Goal: Task Accomplishment & Management: Complete application form

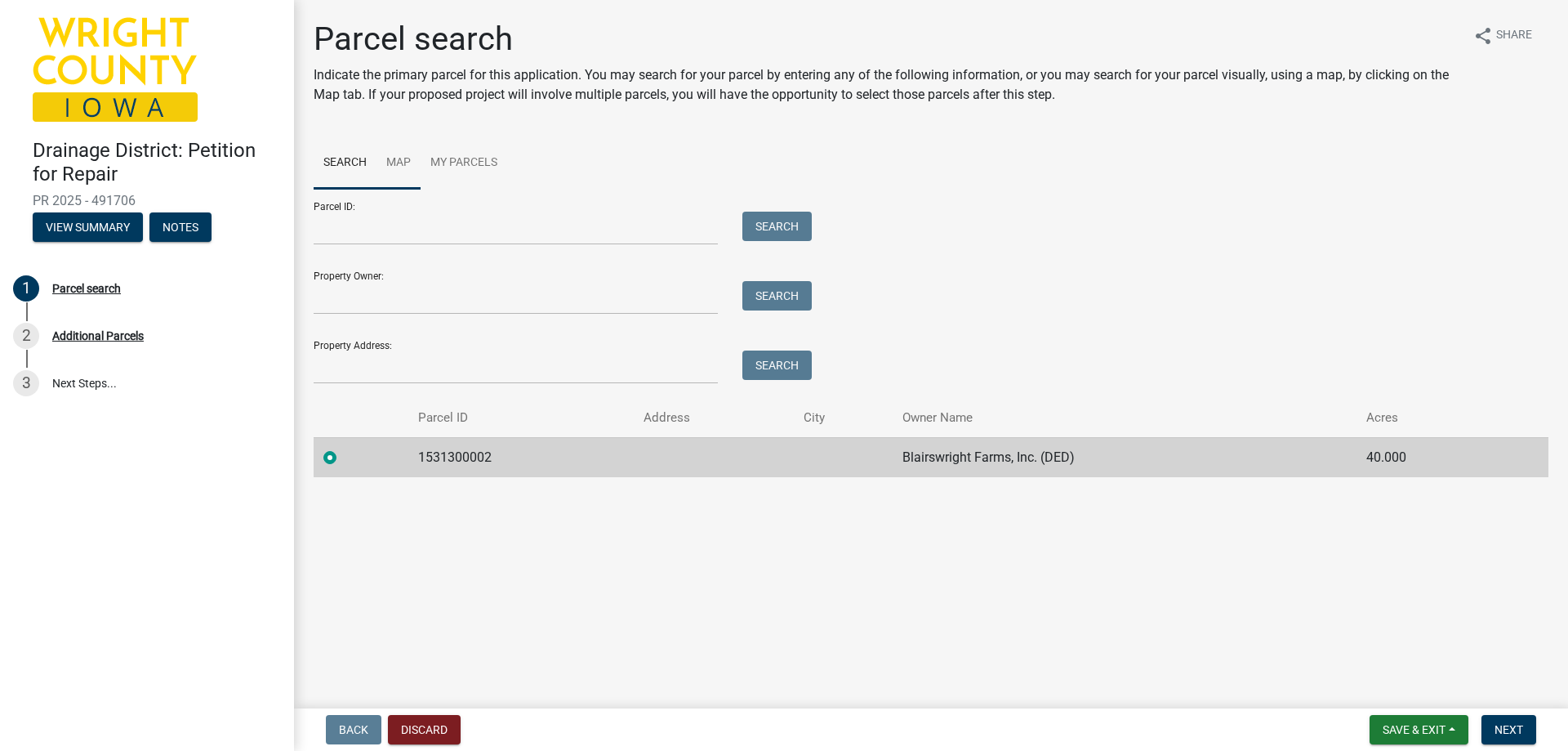
click at [400, 155] on link "Map" at bounding box center [399, 162] width 44 height 52
click at [395, 158] on link "Map" at bounding box center [399, 162] width 44 height 52
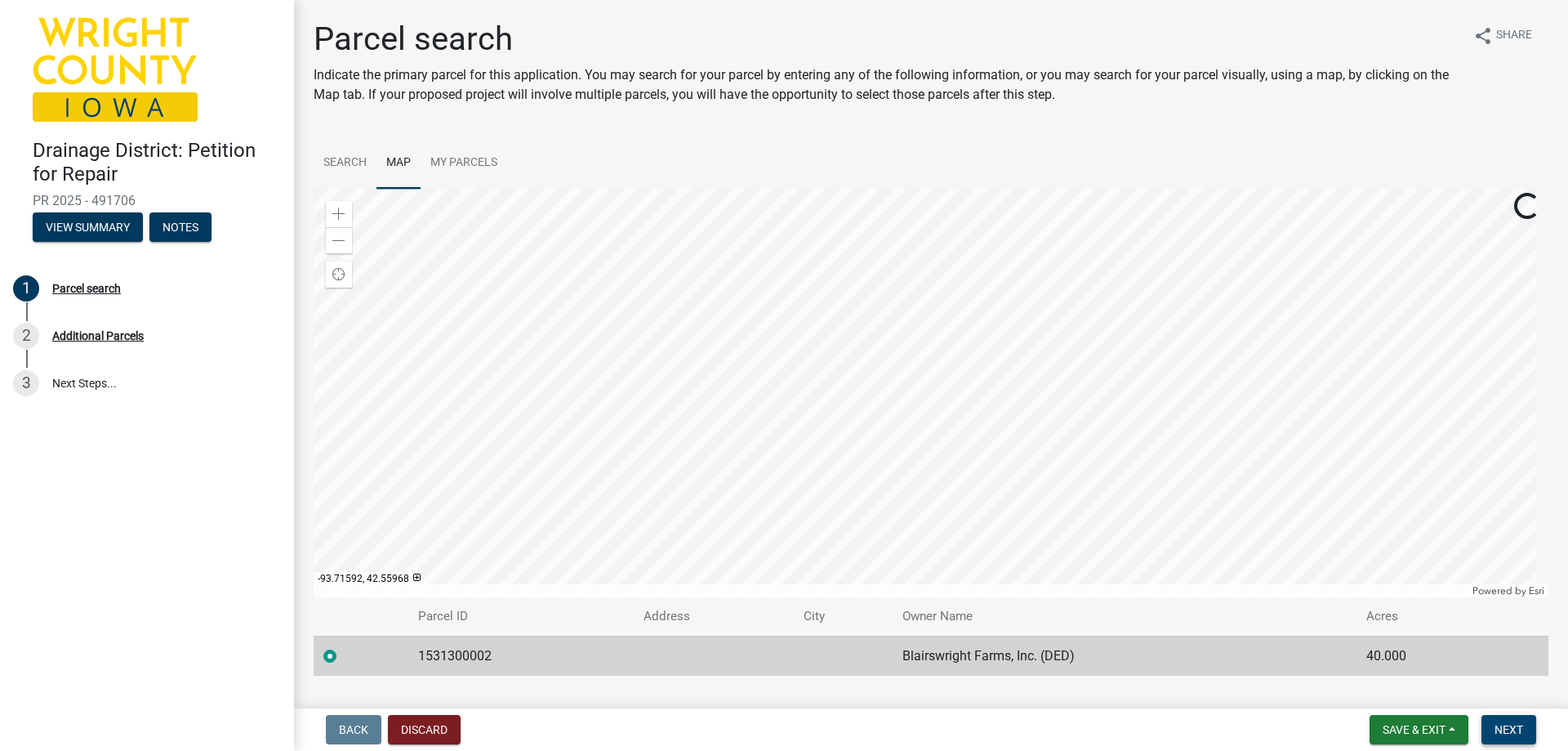
click at [1524, 733] on button "Next" at bounding box center [1508, 729] width 54 height 30
click at [1519, 724] on span "Next" at bounding box center [1509, 729] width 29 height 13
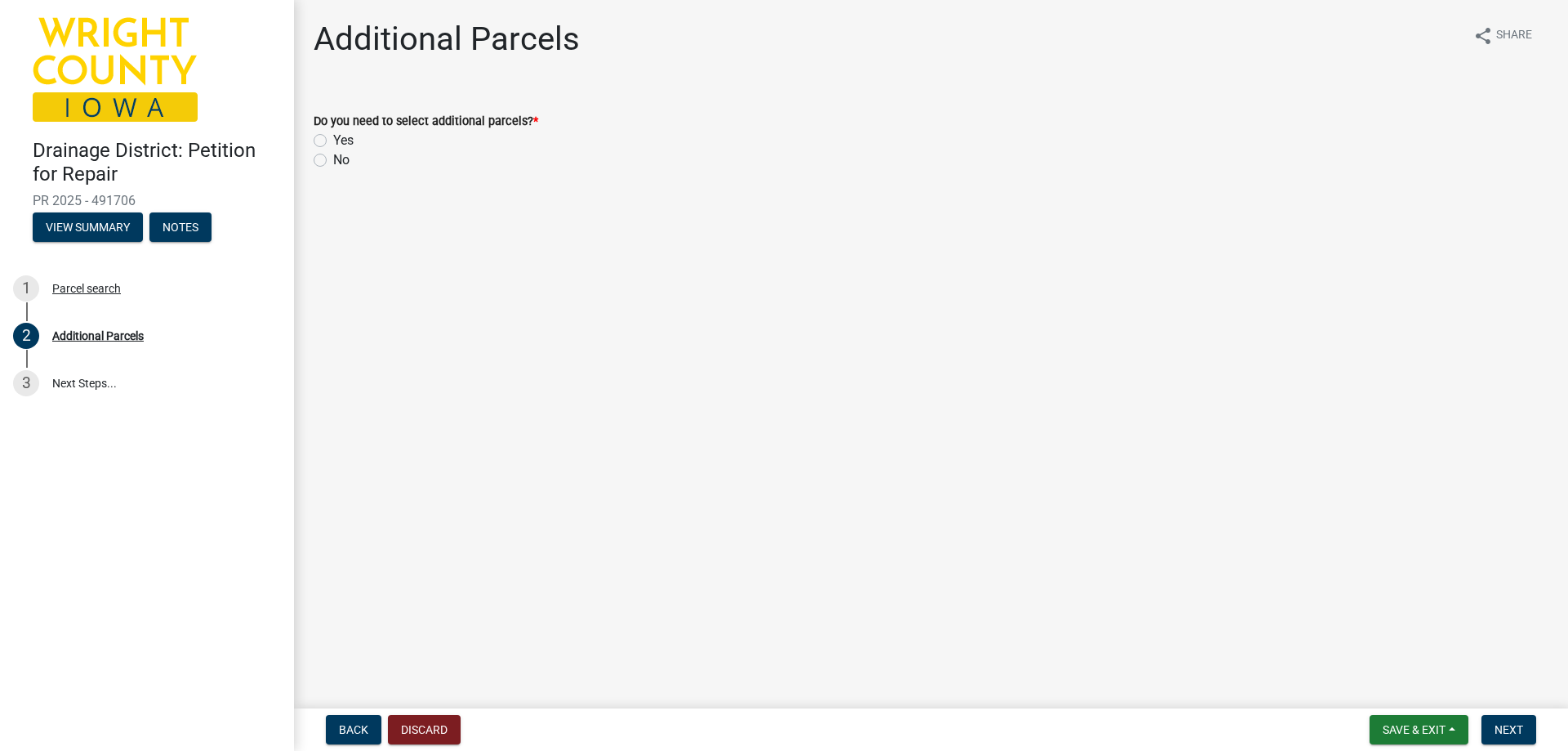
click at [333, 160] on label "No" at bounding box center [341, 160] width 16 height 20
click at [333, 160] on input "No" at bounding box center [338, 156] width 10 height 10
radio input "true"
click at [1526, 733] on button "Next" at bounding box center [1508, 729] width 54 height 30
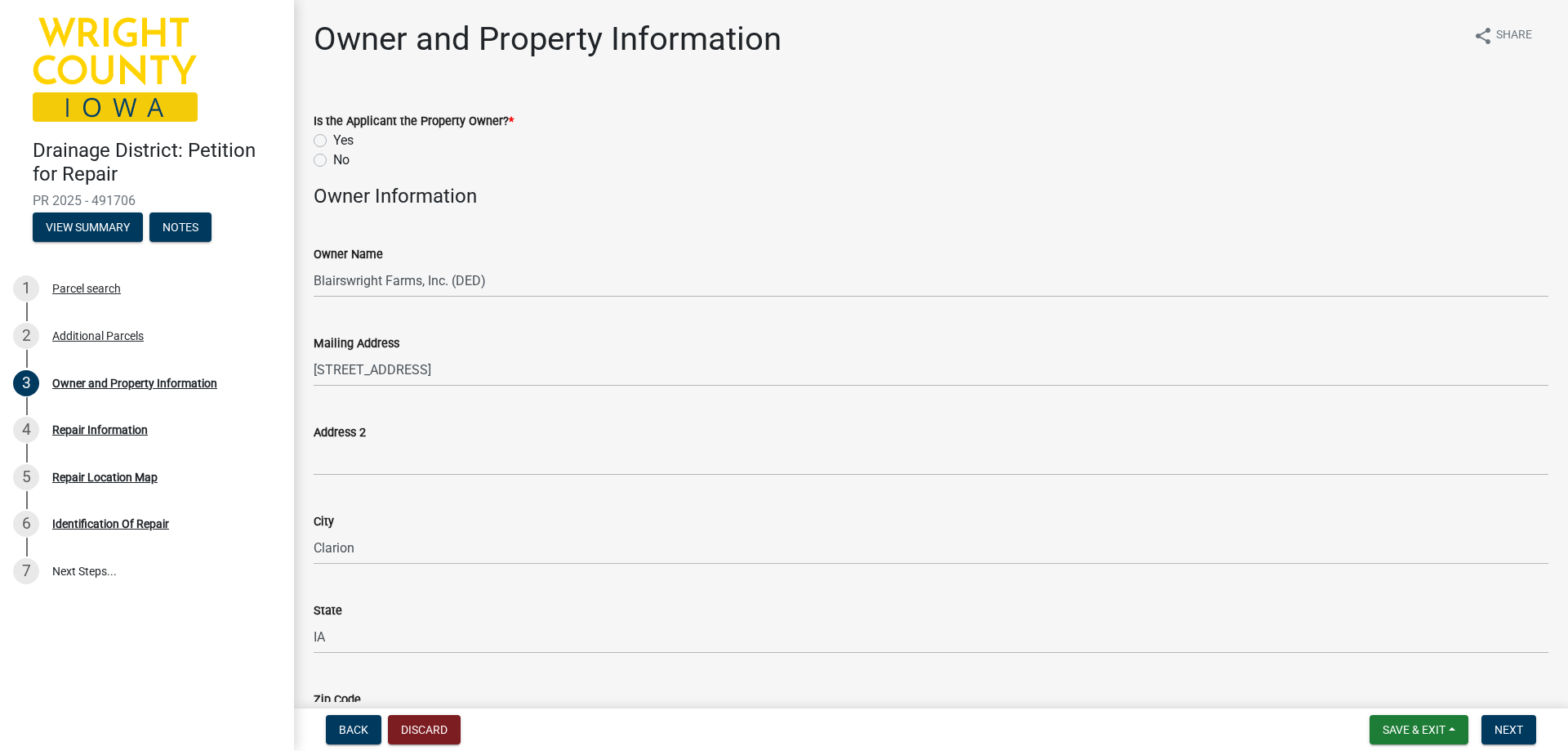
click at [333, 142] on label "Yes" at bounding box center [344, 140] width 20 height 20
click at [333, 141] on input "Yes" at bounding box center [338, 136] width 10 height 10
radio input "true"
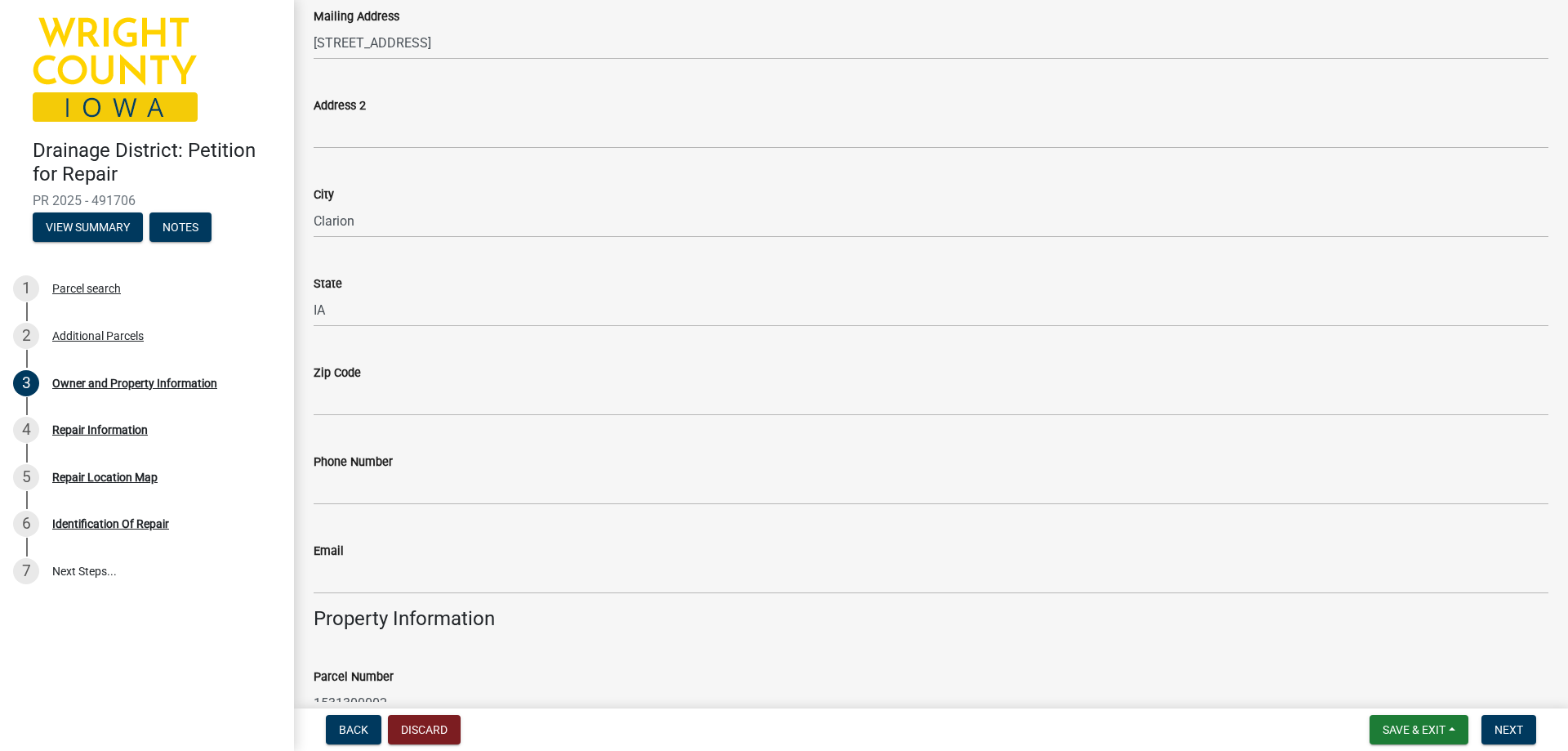
scroll to position [408, 0]
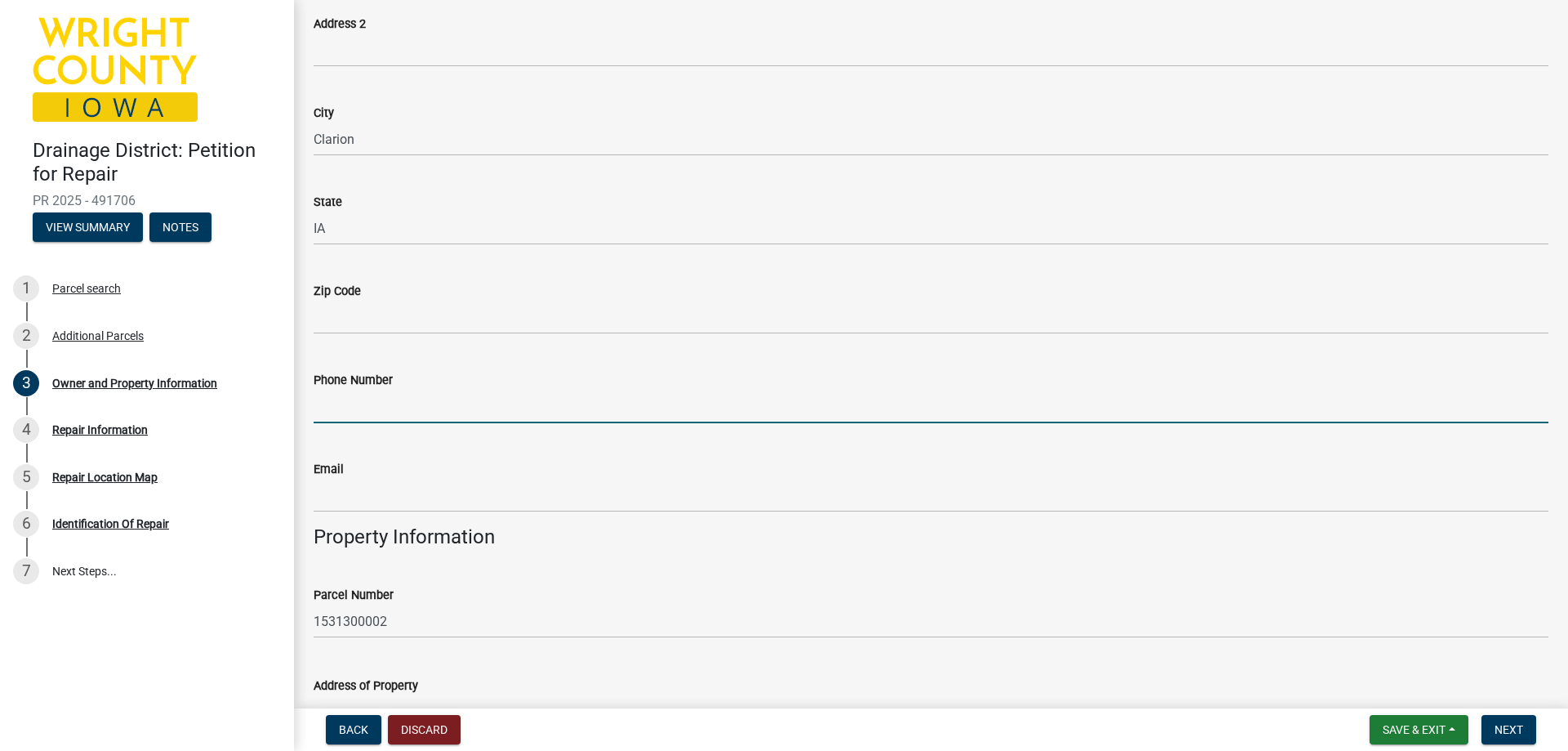
click at [358, 405] on input "Phone Number" at bounding box center [931, 406] width 1235 height 33
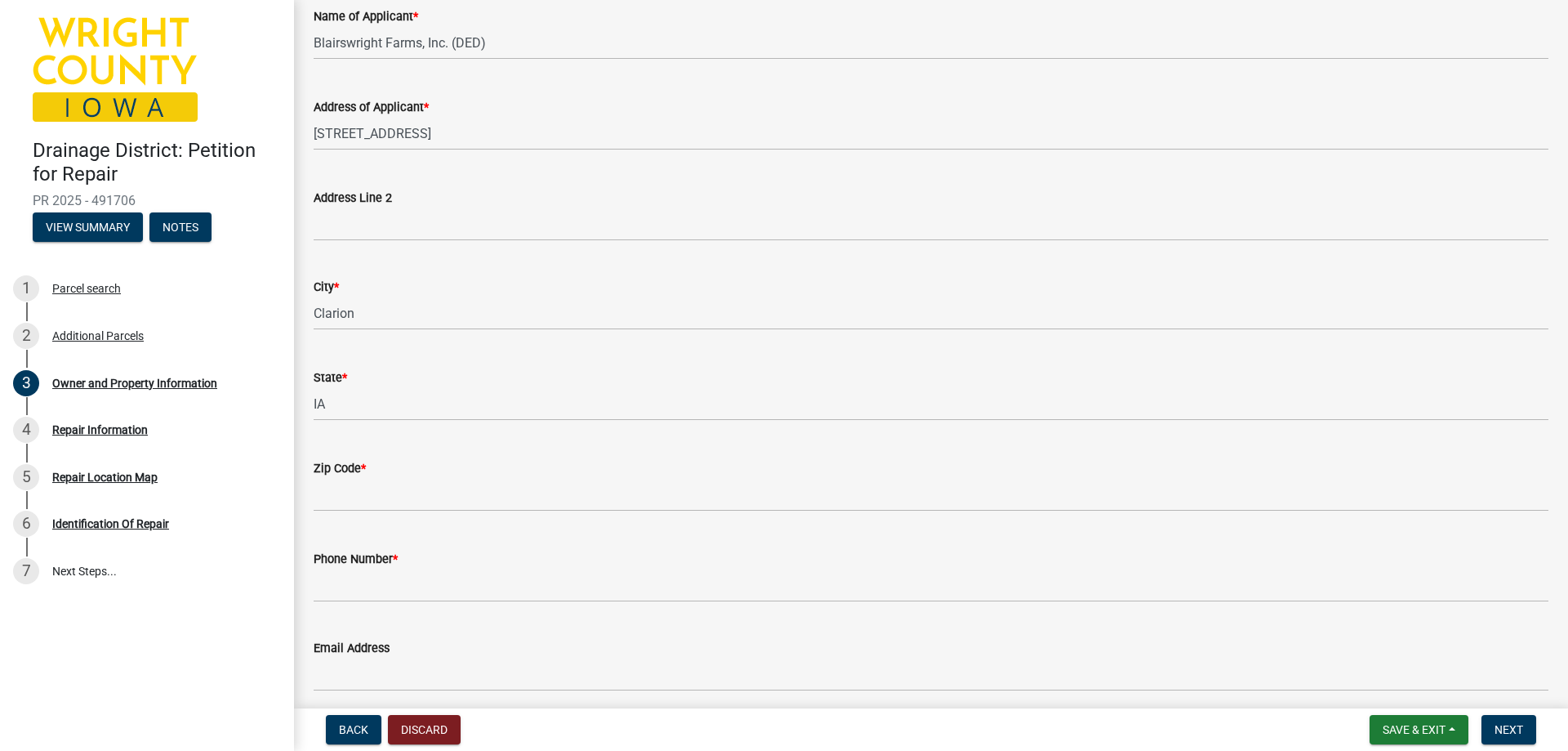
scroll to position [1471, 0]
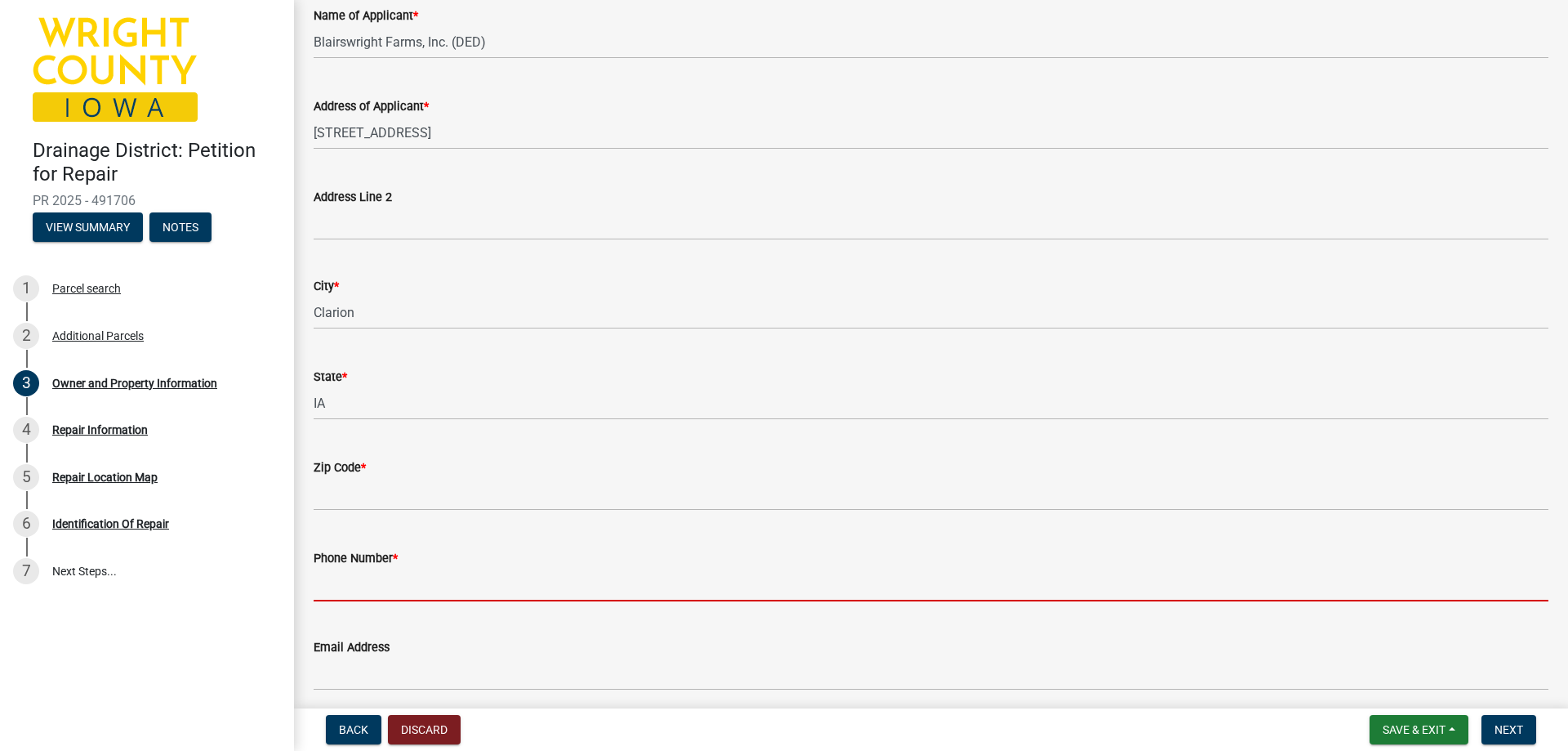
click at [353, 570] on input "Phone Number *" at bounding box center [931, 584] width 1235 height 33
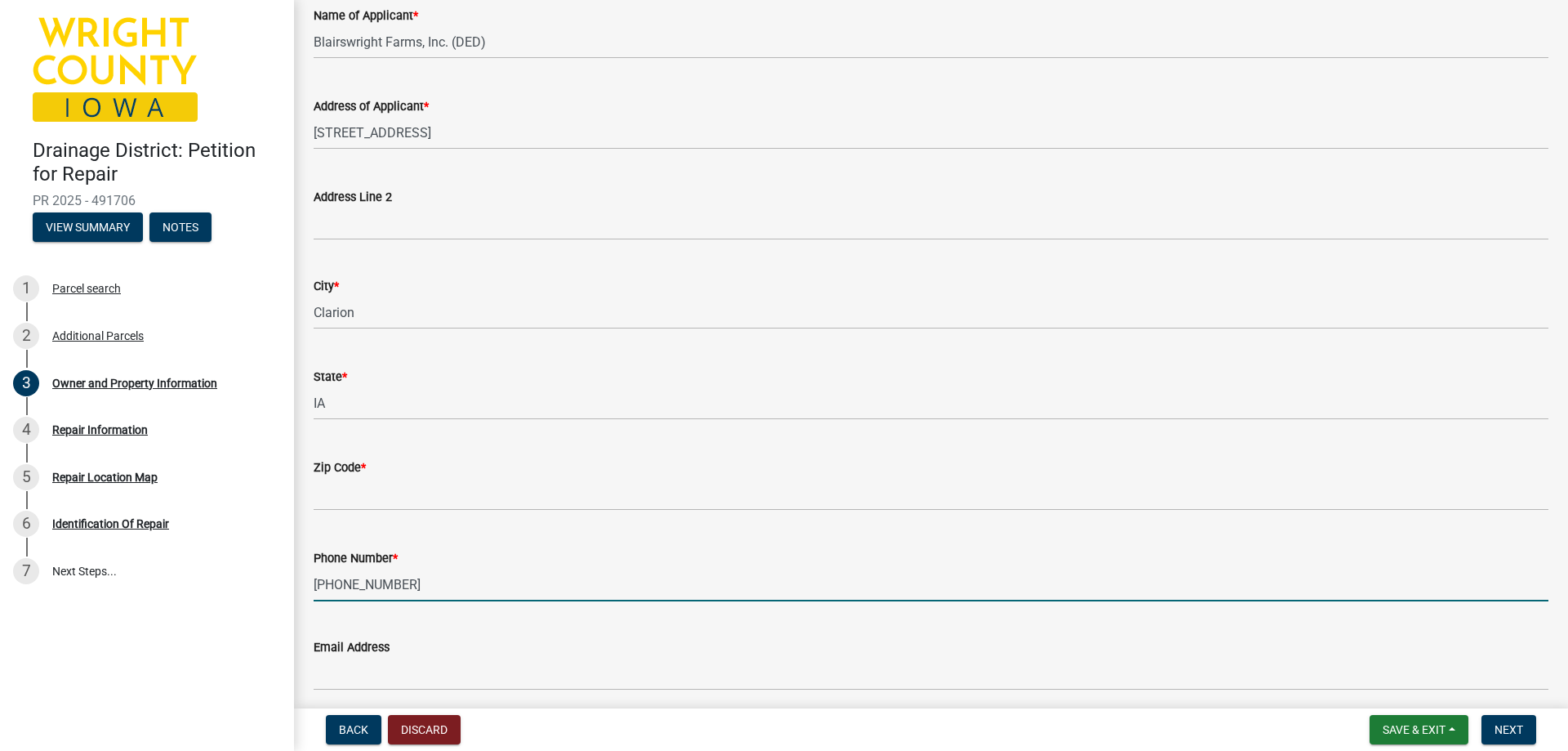
type input "[PHONE_NUMBER]"
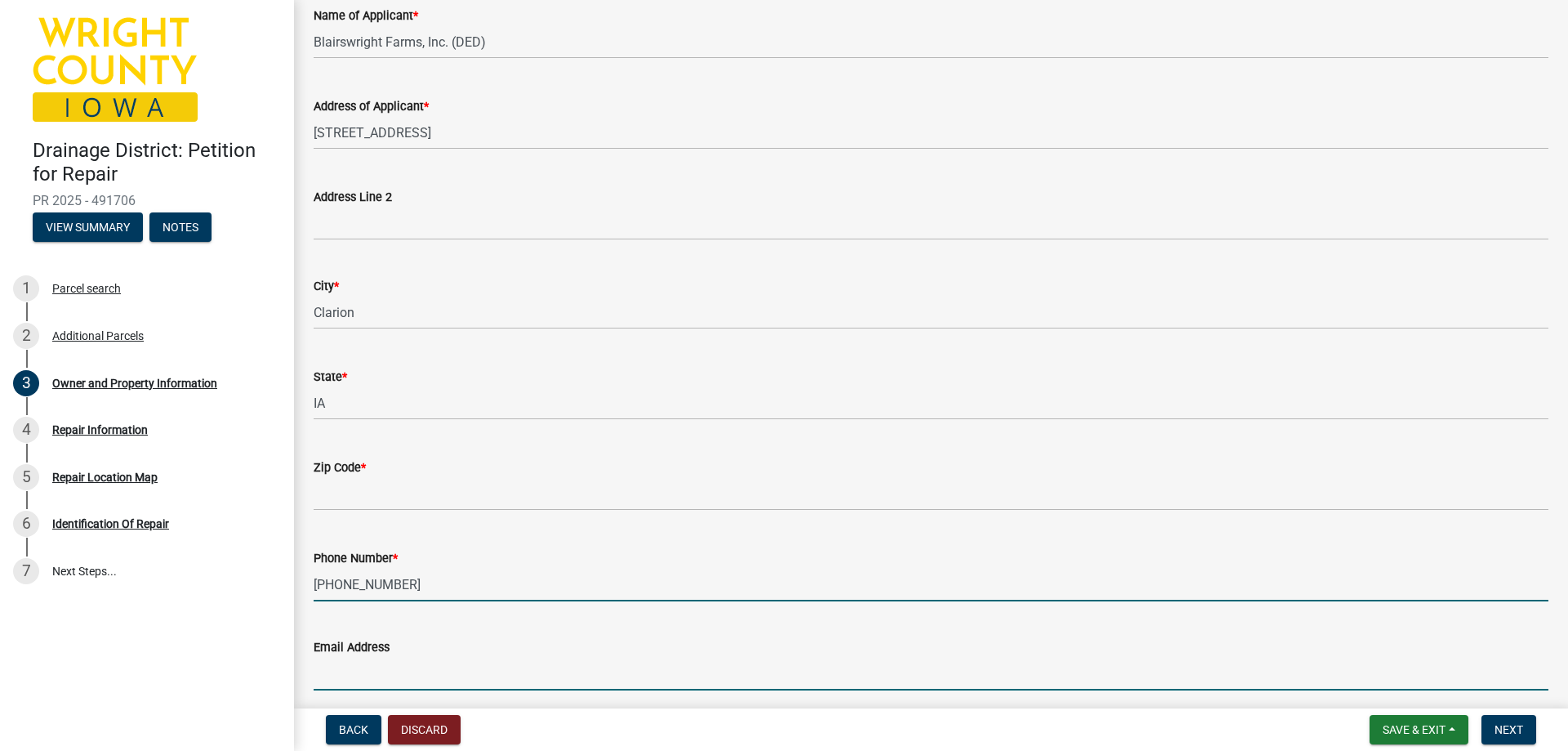
click at [341, 677] on input "Email Address" at bounding box center [931, 673] width 1235 height 33
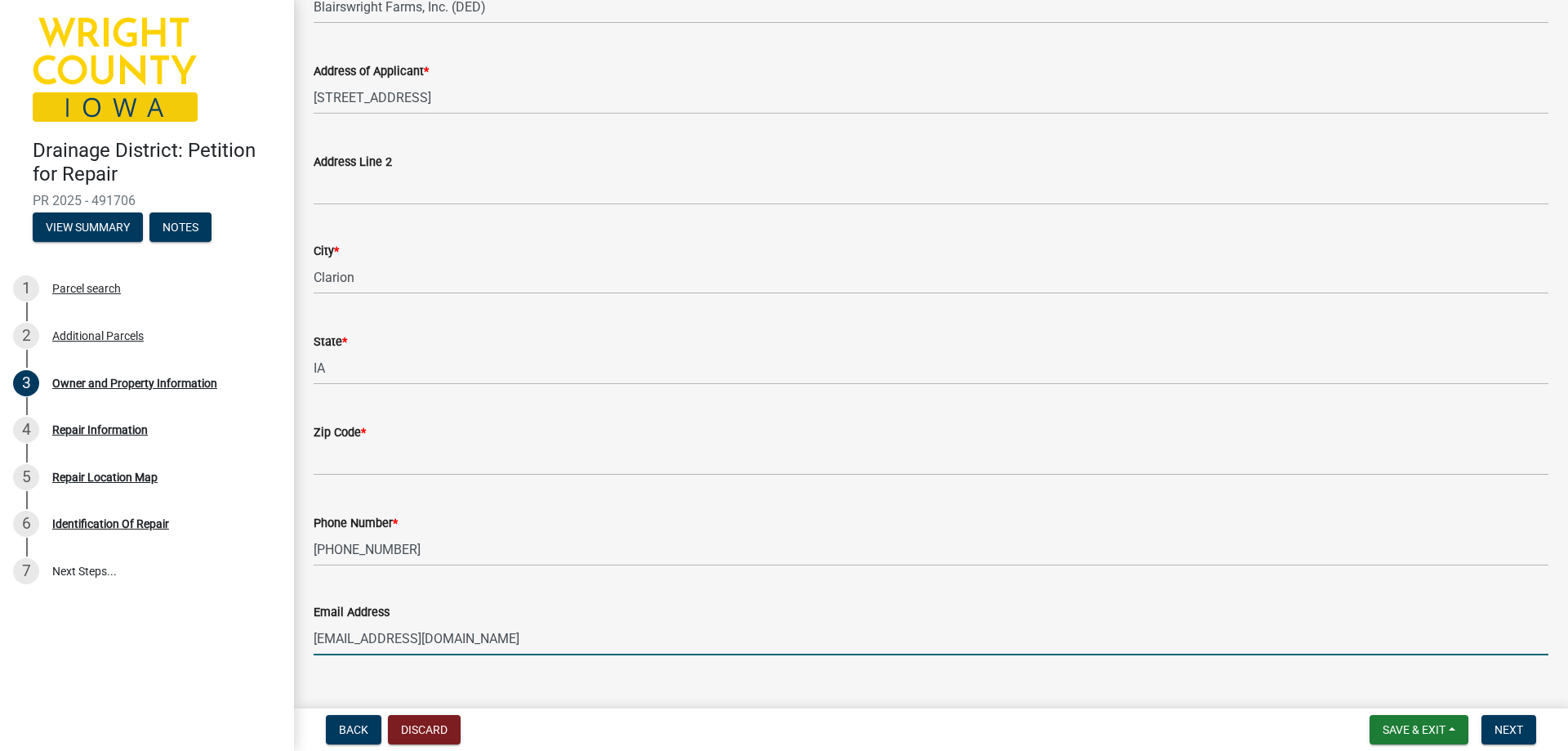
scroll to position [1536, 0]
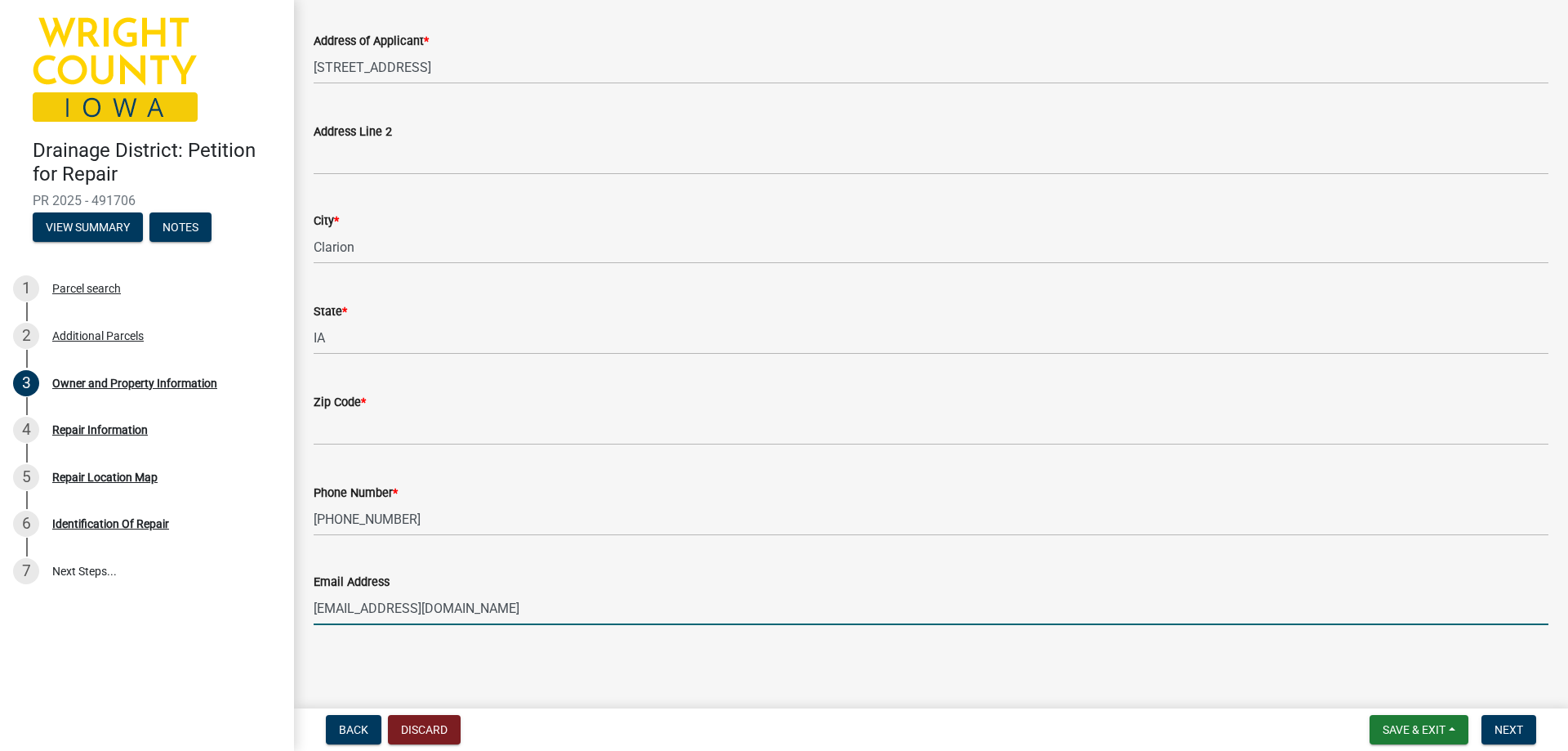
type input "[EMAIL_ADDRESS][DOMAIN_NAME]"
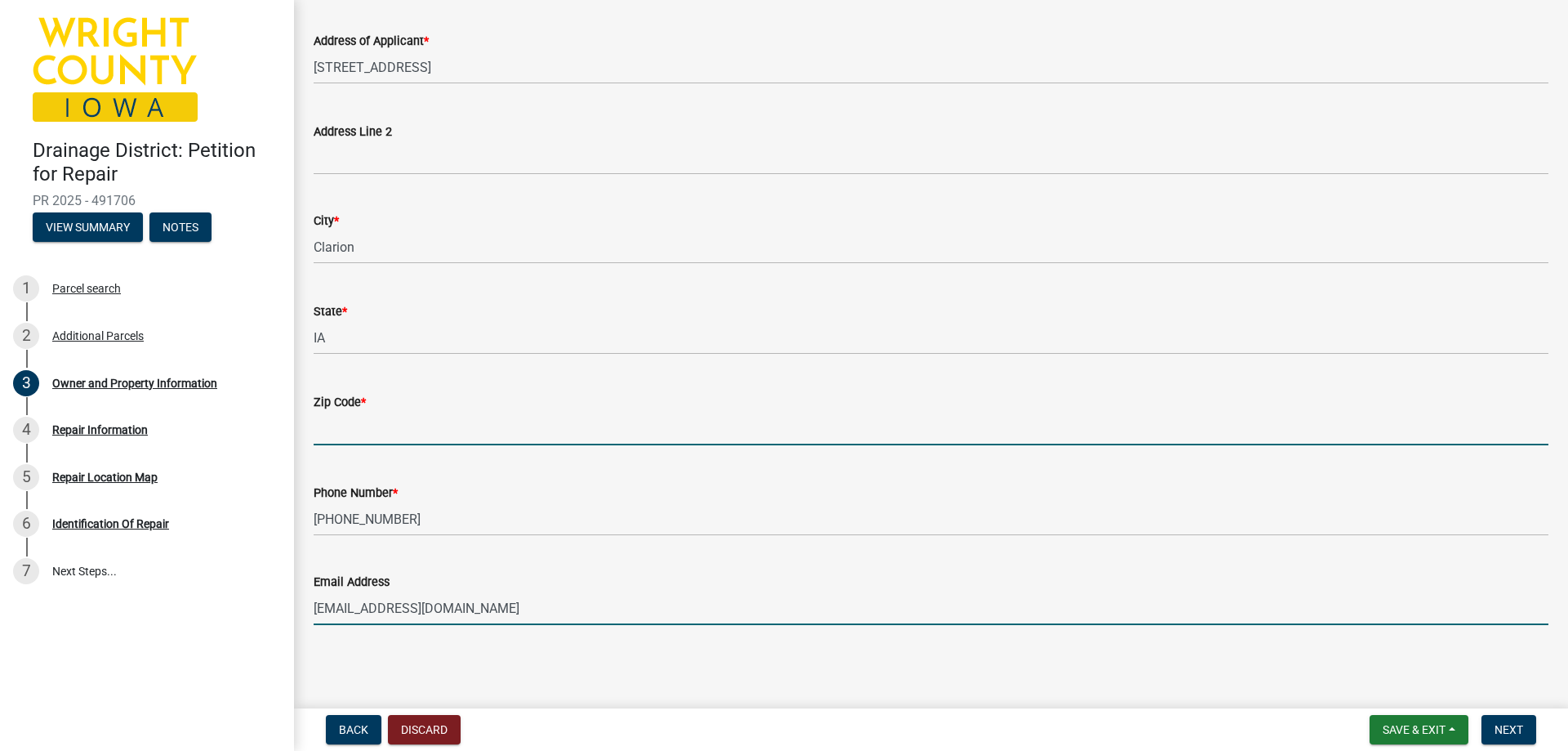
click at [339, 422] on input "Zip Code *" at bounding box center [931, 428] width 1235 height 33
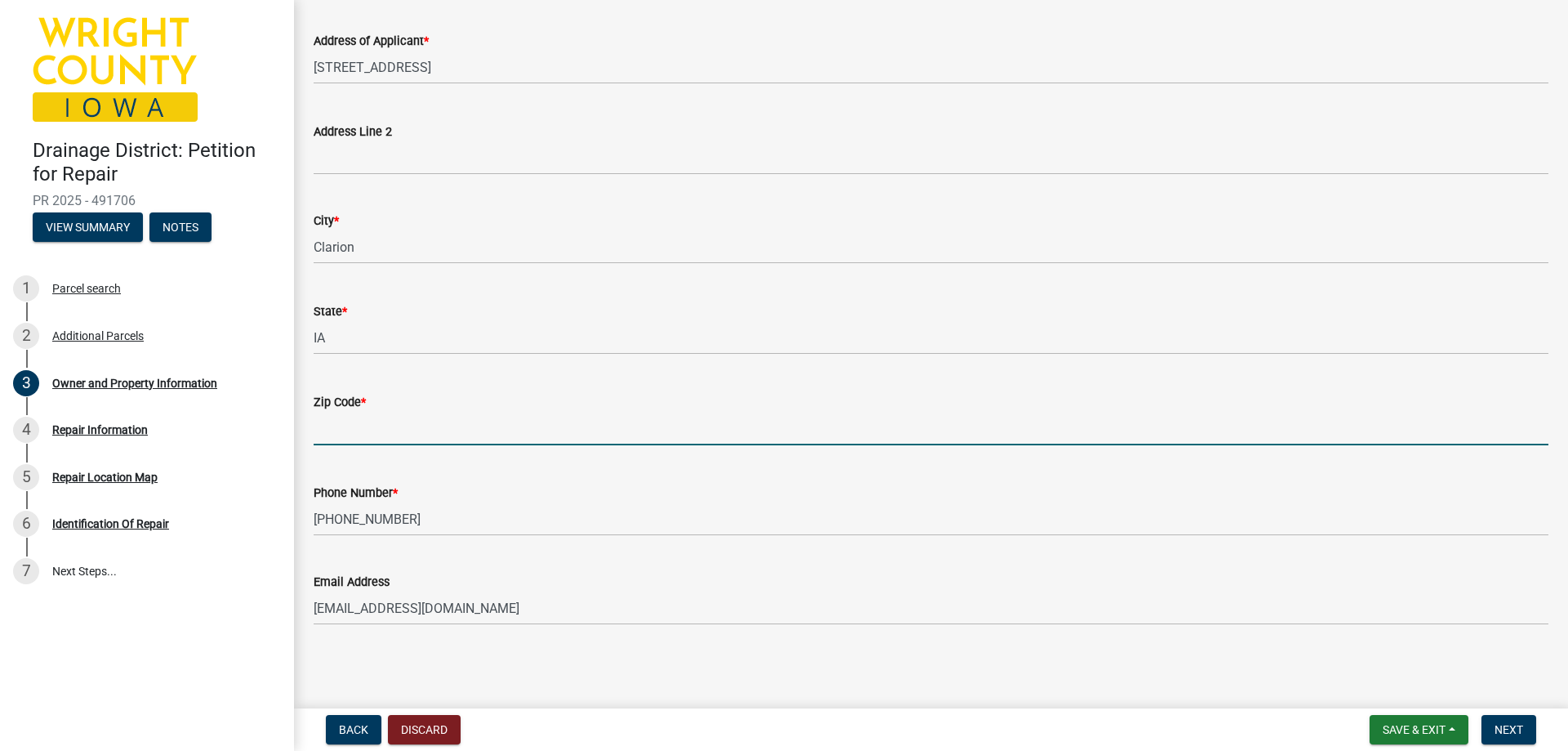
type input "50525"
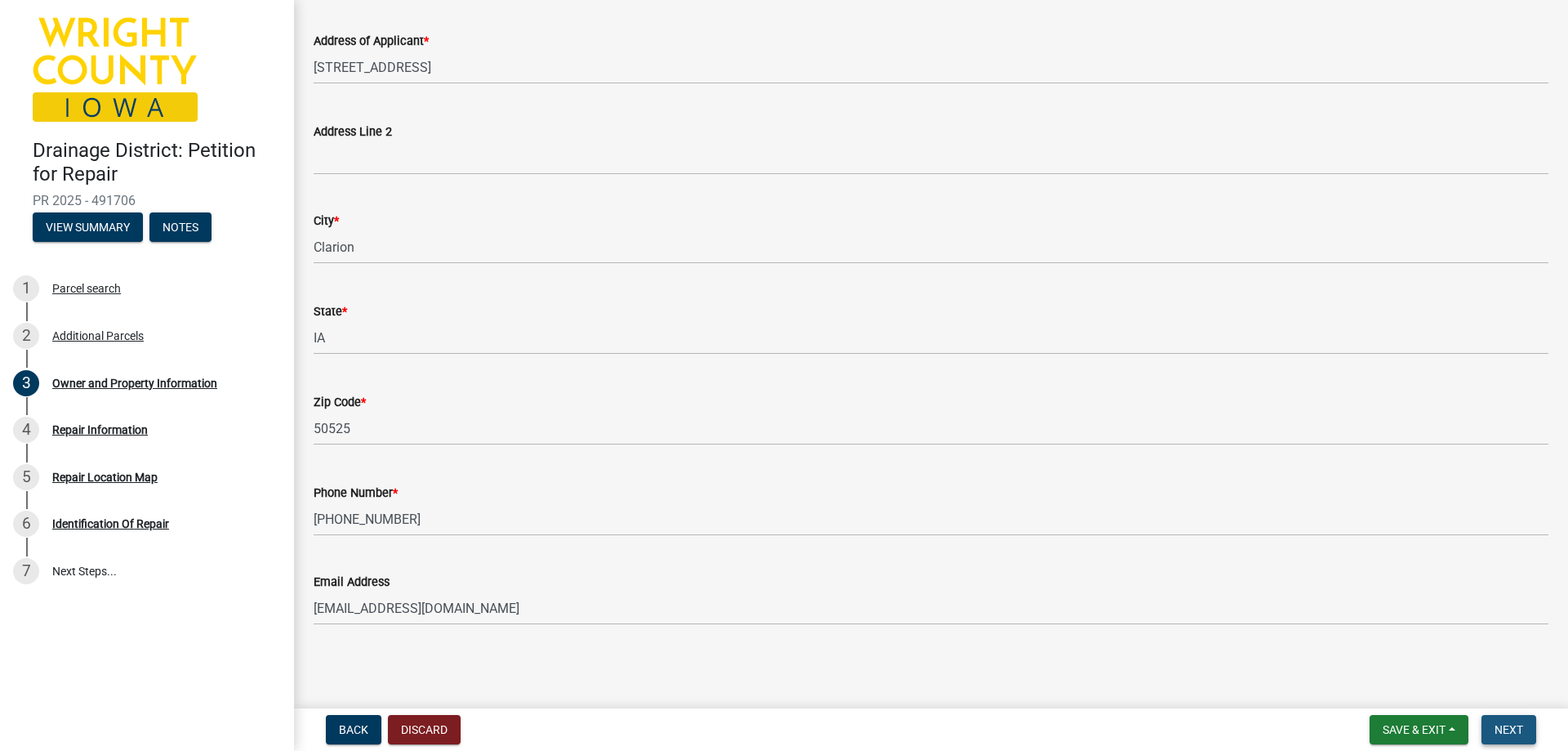
click at [1503, 723] on span "Next" at bounding box center [1509, 729] width 29 height 13
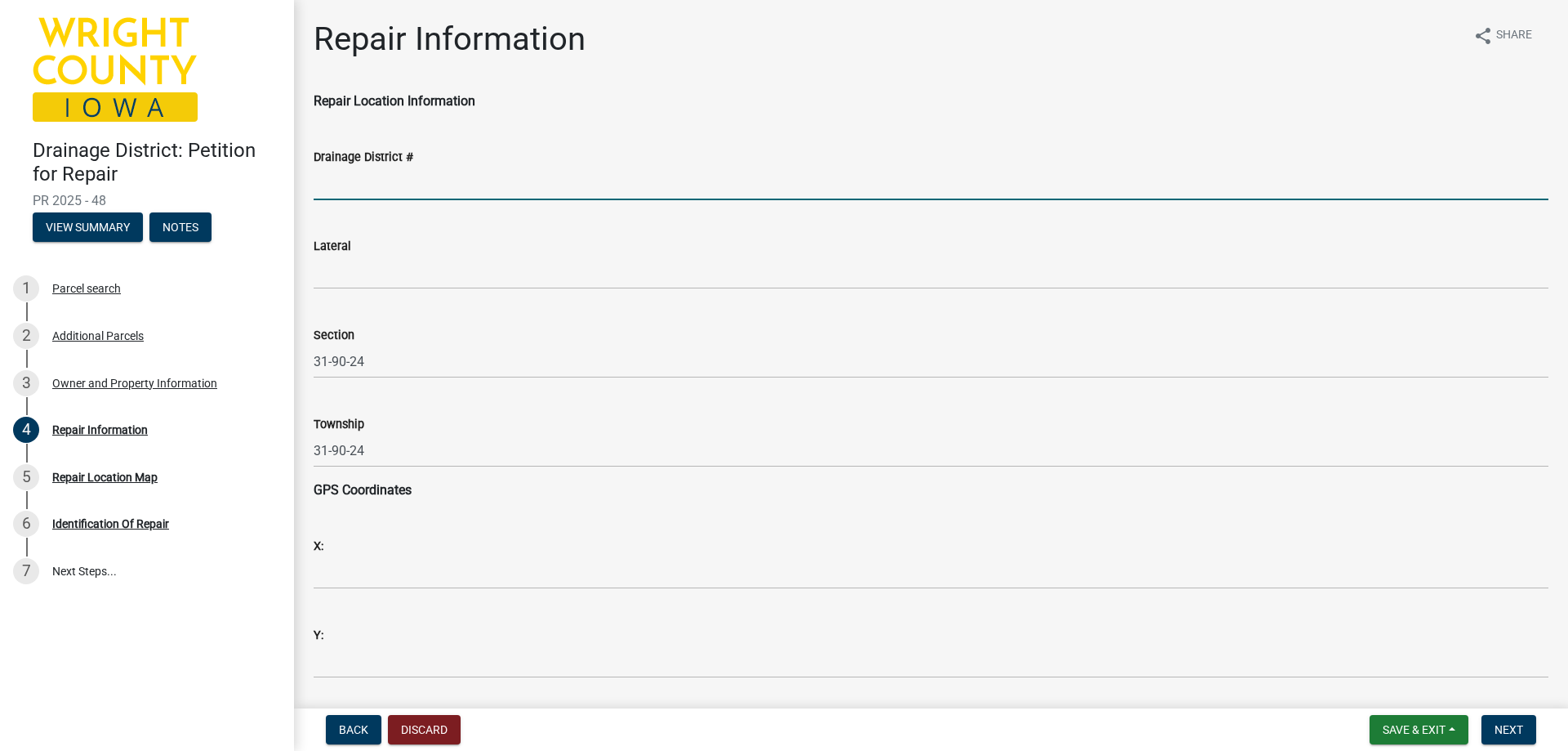
click at [373, 170] on input "Drainage District #" at bounding box center [931, 183] width 1235 height 33
type input "JDD-174-215"
click at [1511, 734] on span "Next" at bounding box center [1509, 729] width 29 height 13
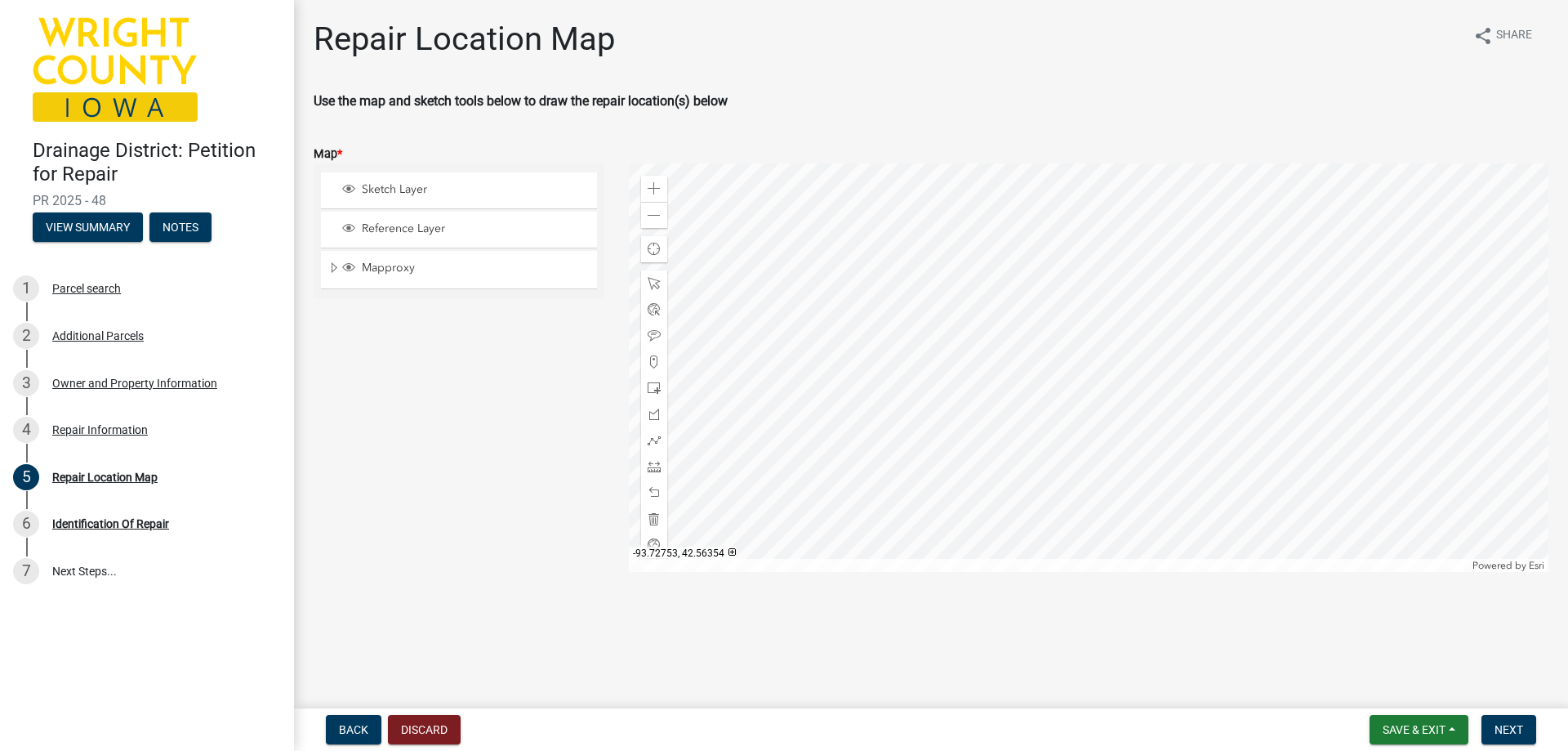
click at [969, 495] on div at bounding box center [1089, 367] width 920 height 408
click at [1126, 552] on div at bounding box center [1089, 367] width 920 height 408
click at [1010, 443] on div at bounding box center [1089, 367] width 920 height 408
click at [650, 360] on span at bounding box center [654, 361] width 13 height 13
click at [652, 360] on span at bounding box center [654, 361] width 13 height 13
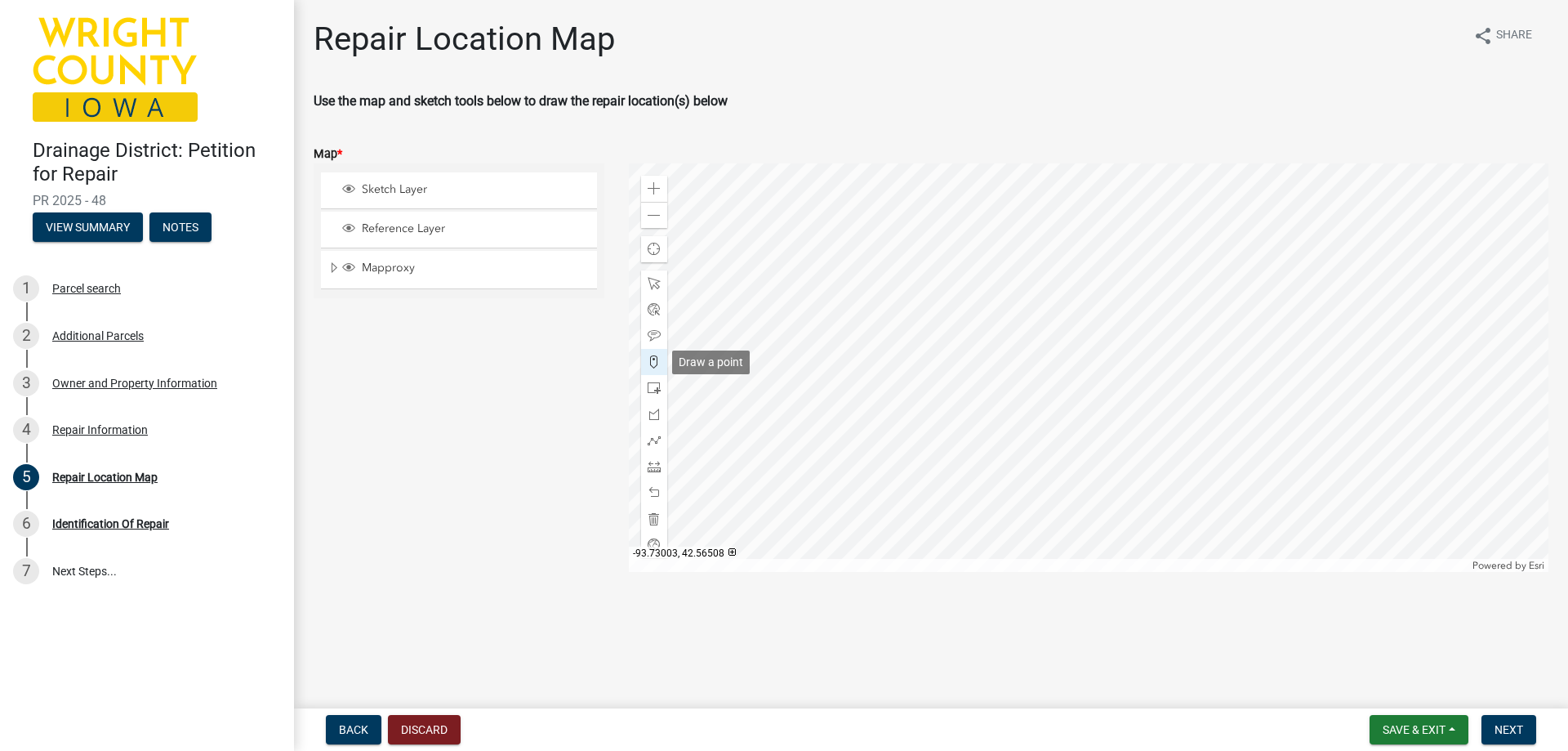
click at [654, 360] on span at bounding box center [654, 361] width 13 height 13
click at [655, 360] on span at bounding box center [654, 361] width 13 height 13
click at [656, 360] on span at bounding box center [654, 361] width 13 height 13
click at [1016, 440] on div at bounding box center [1089, 367] width 920 height 408
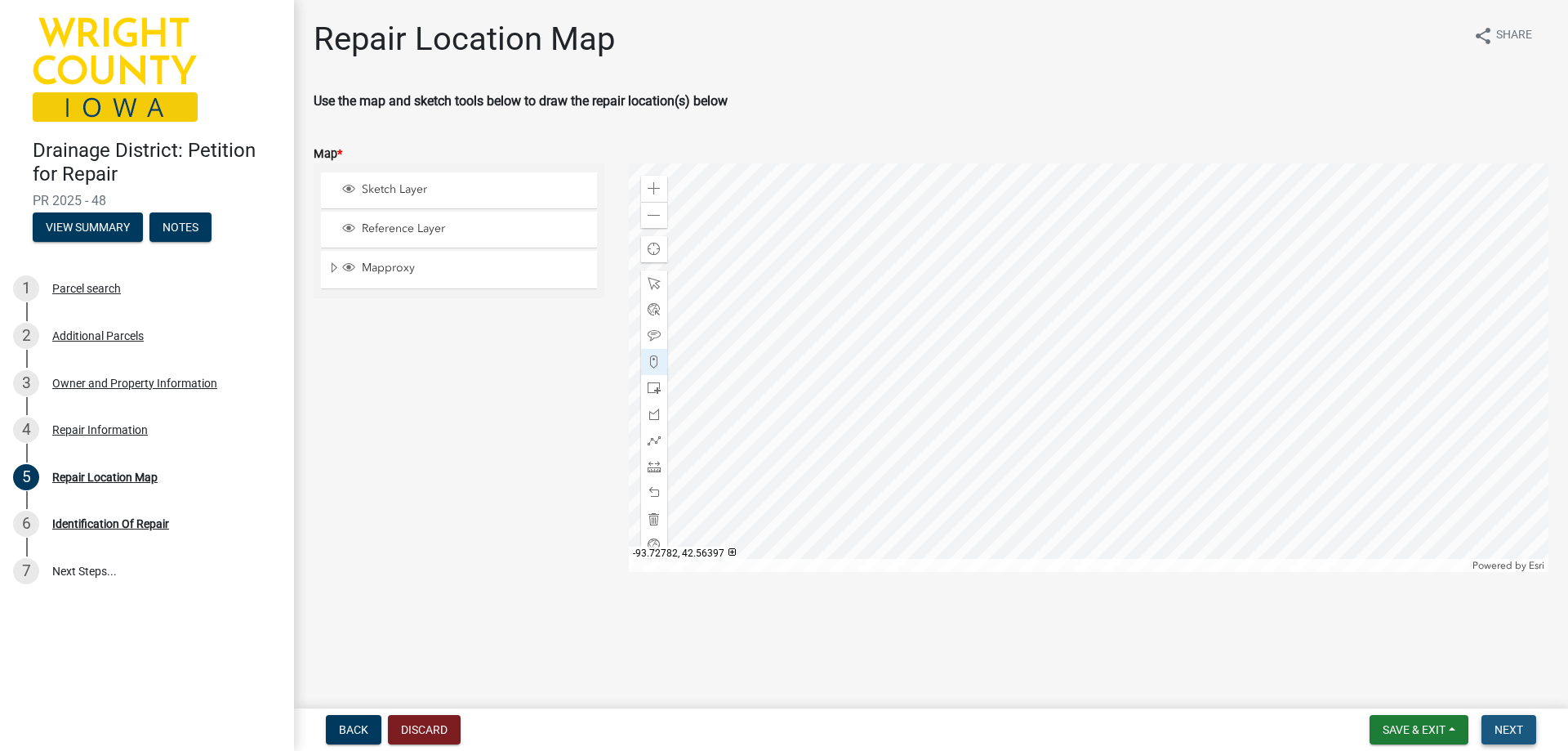
click at [1523, 727] on span "Next" at bounding box center [1509, 729] width 29 height 13
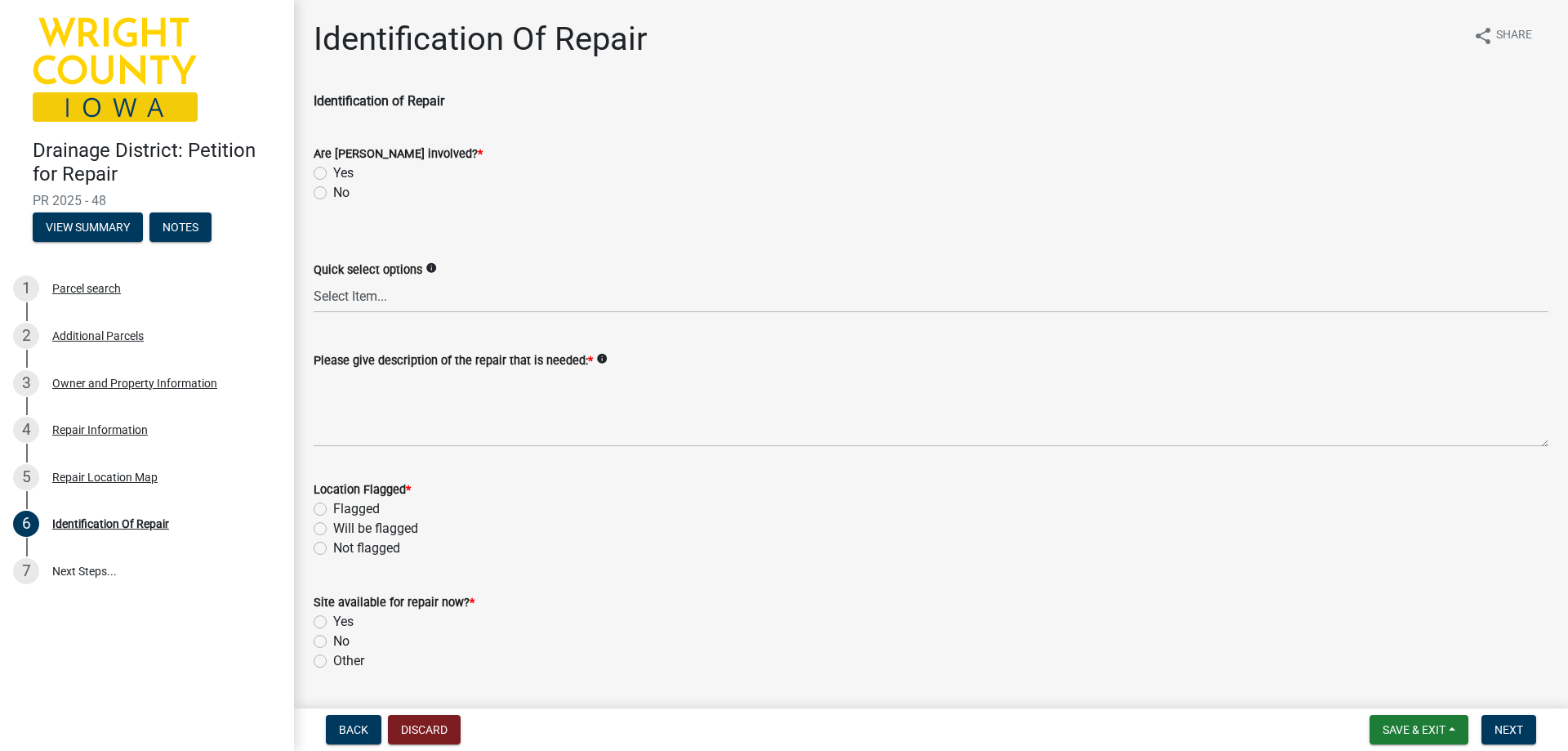
click at [333, 193] on label "No" at bounding box center [341, 192] width 16 height 20
click at [333, 193] on input "No" at bounding box center [338, 188] width 10 height 10
radio input "true"
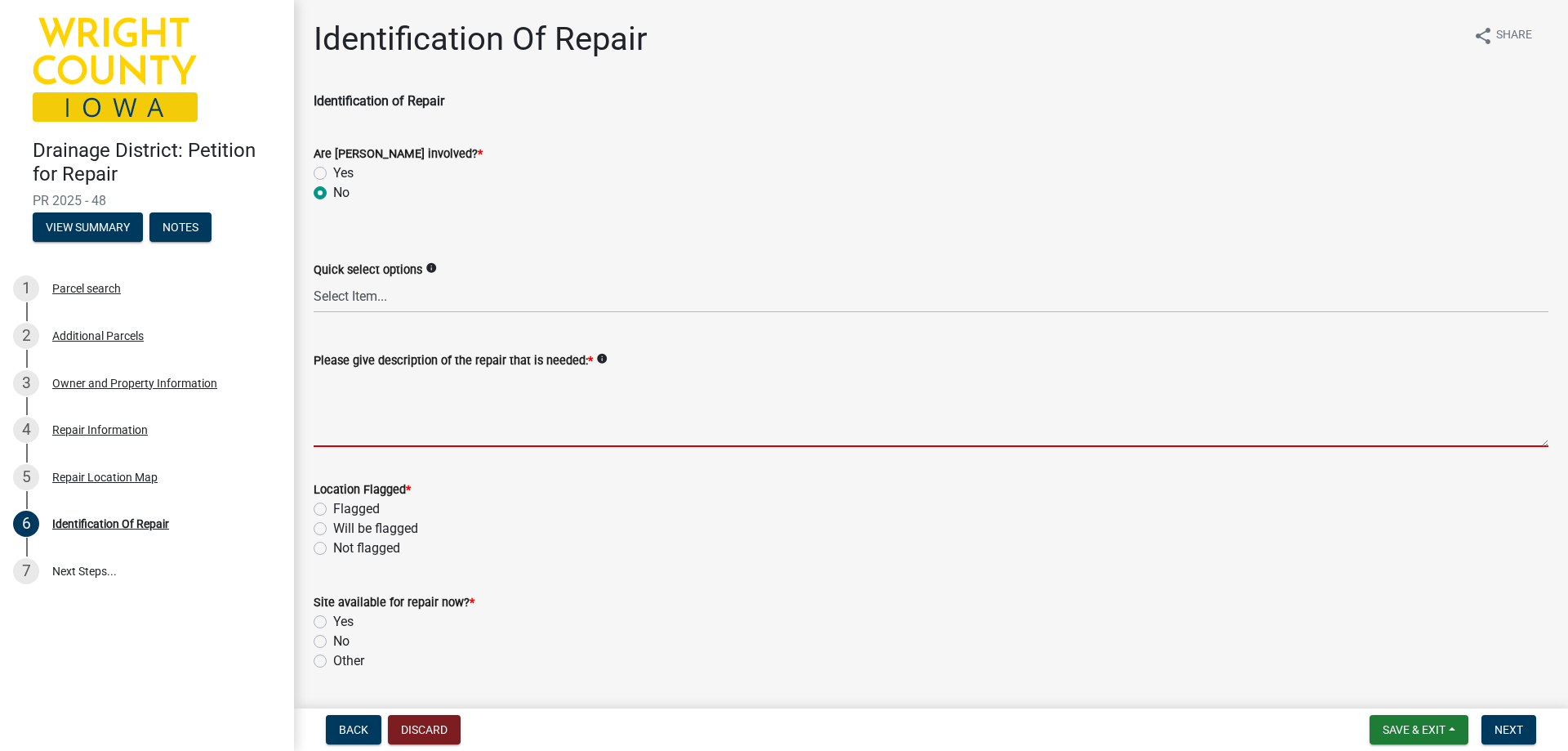
click at [556, 405] on textarea "Please give description of the repair that is needed: *" at bounding box center [931, 408] width 1235 height 77
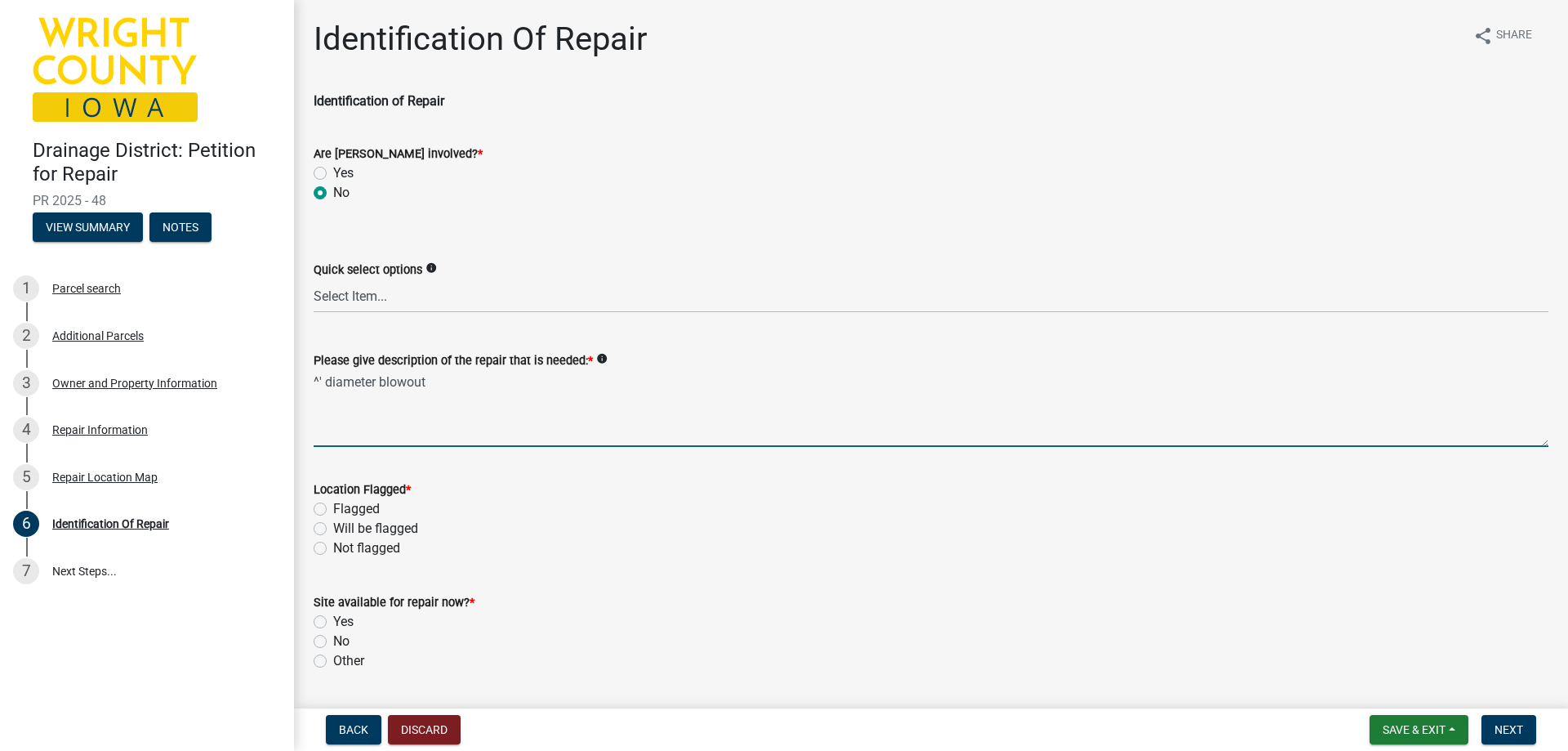
click at [316, 381] on textarea "^' diameter blowout" at bounding box center [931, 408] width 1235 height 77
type textarea "6' diameter blowout"
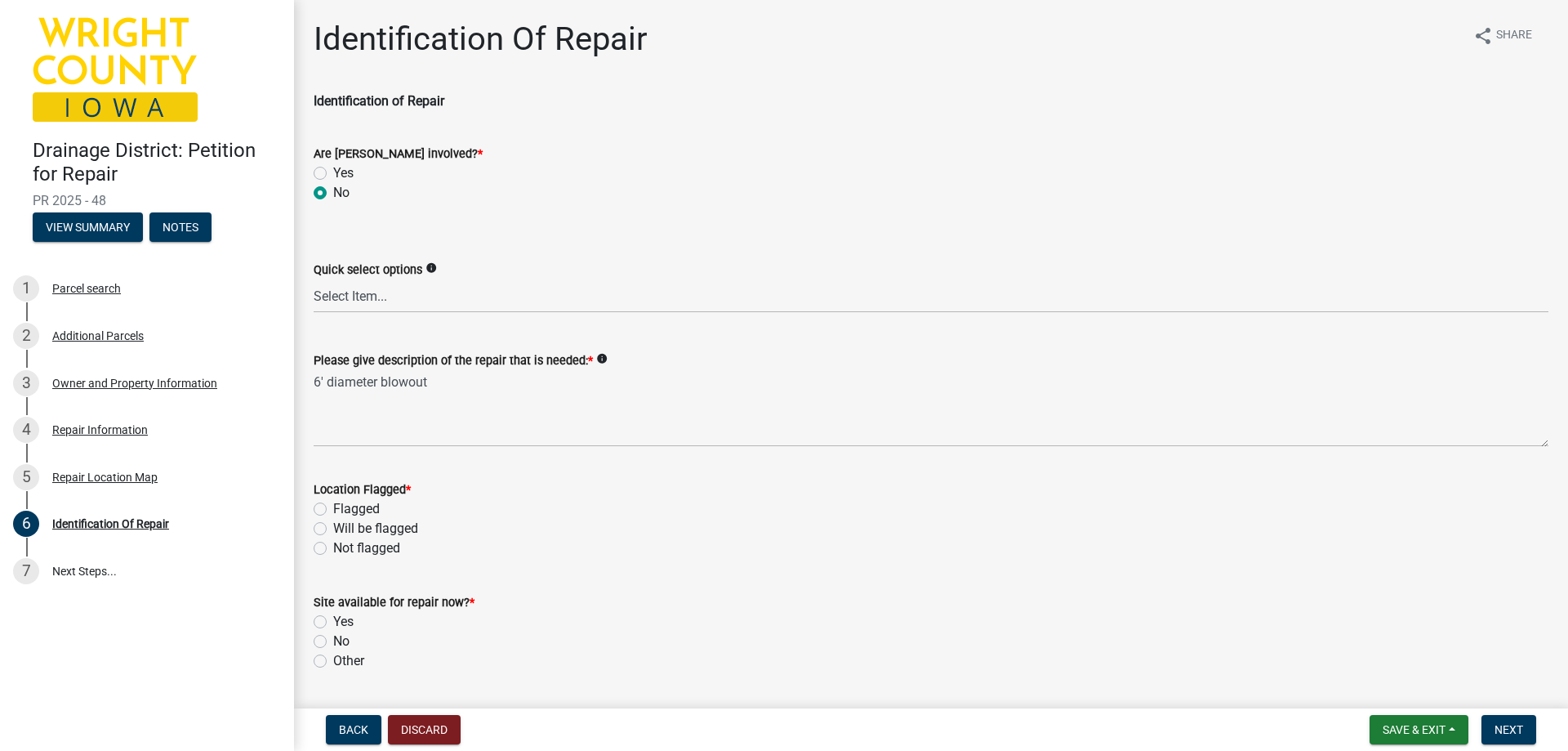
click at [333, 509] on label "Flagged" at bounding box center [356, 509] width 47 height 20
click at [333, 509] on input "Flagged" at bounding box center [338, 504] width 10 height 10
radio input "true"
click at [333, 617] on label "Yes" at bounding box center [344, 621] width 20 height 20
click at [333, 617] on input "Yes" at bounding box center [338, 617] width 10 height 10
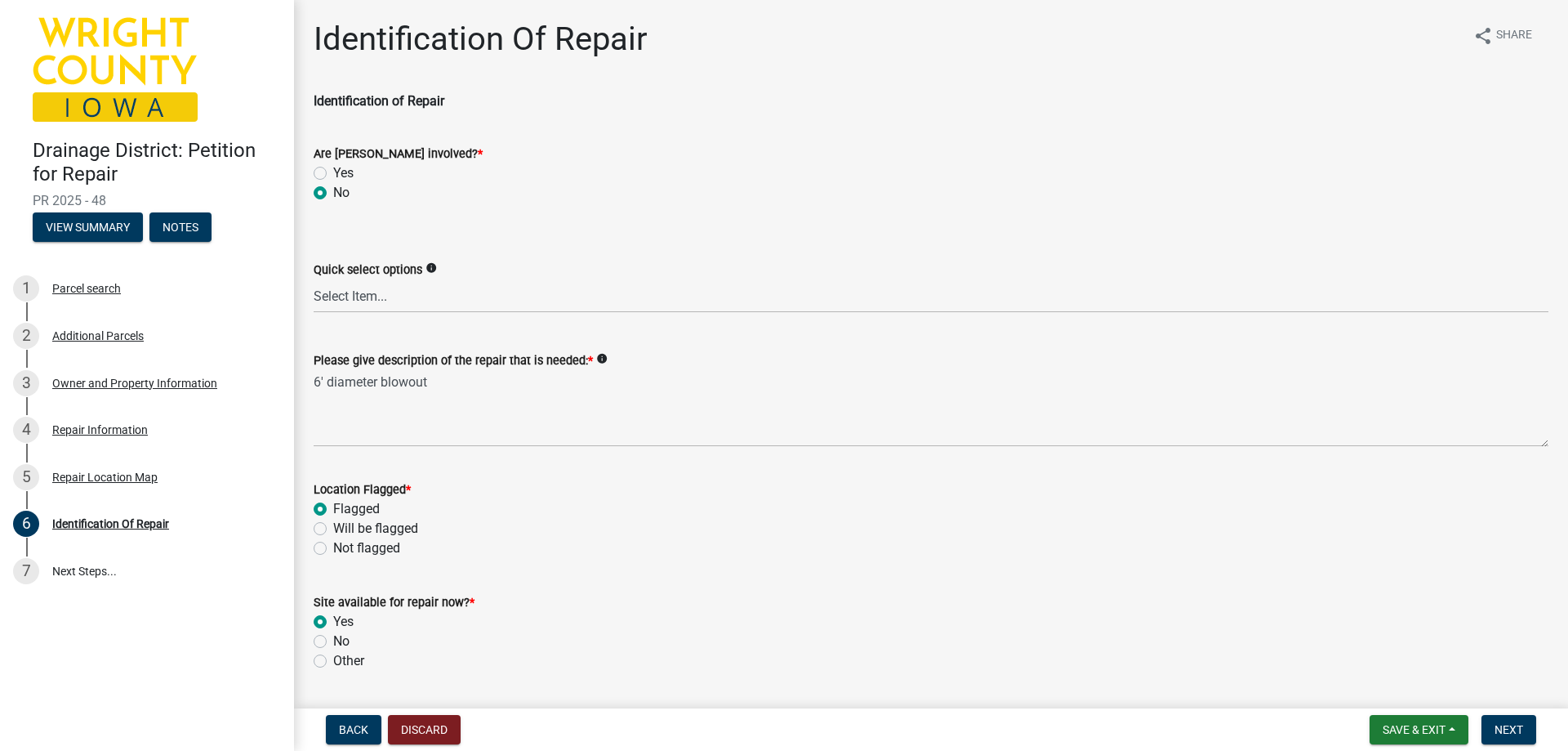
radio input "true"
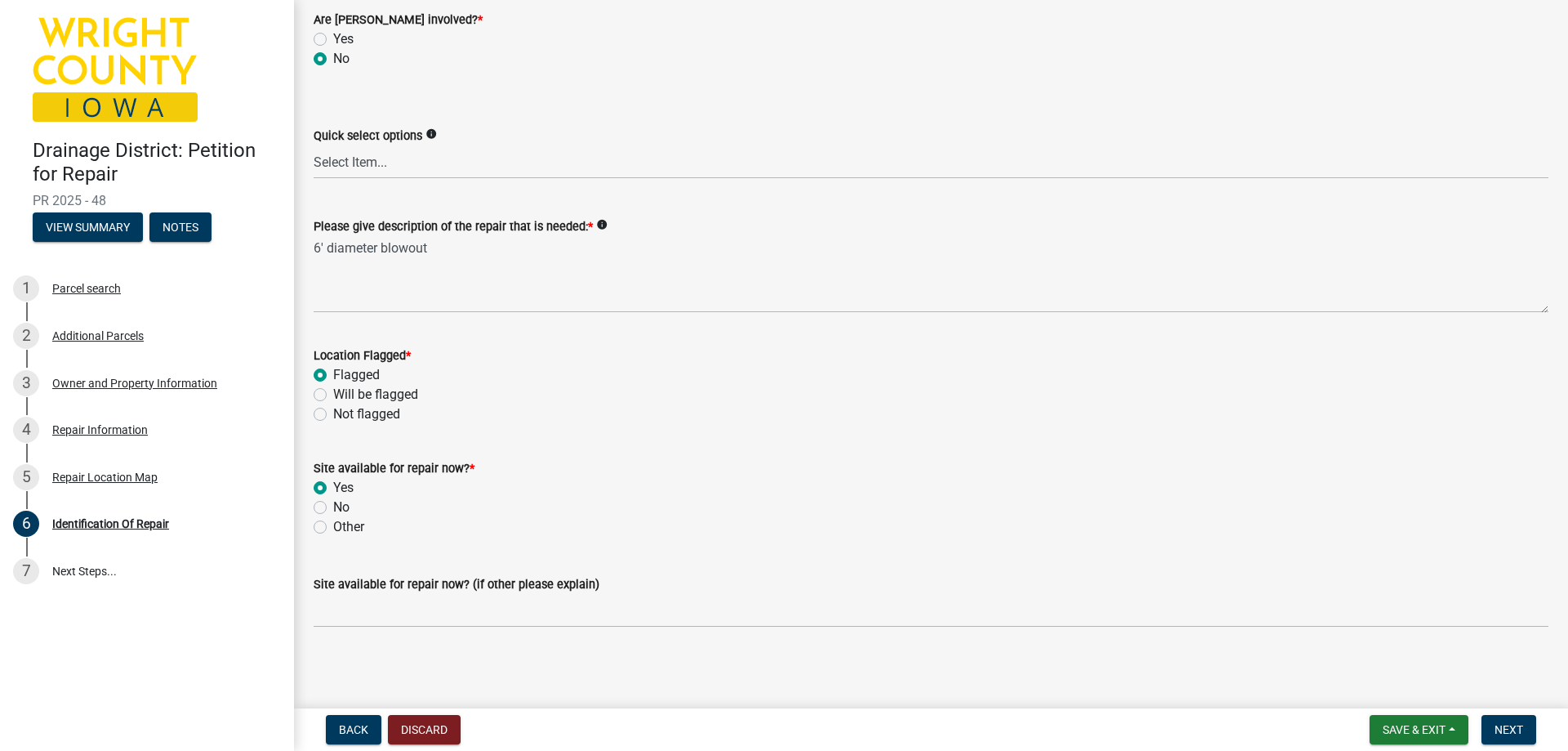
scroll to position [136, 0]
click at [1520, 728] on span "Next" at bounding box center [1509, 729] width 29 height 13
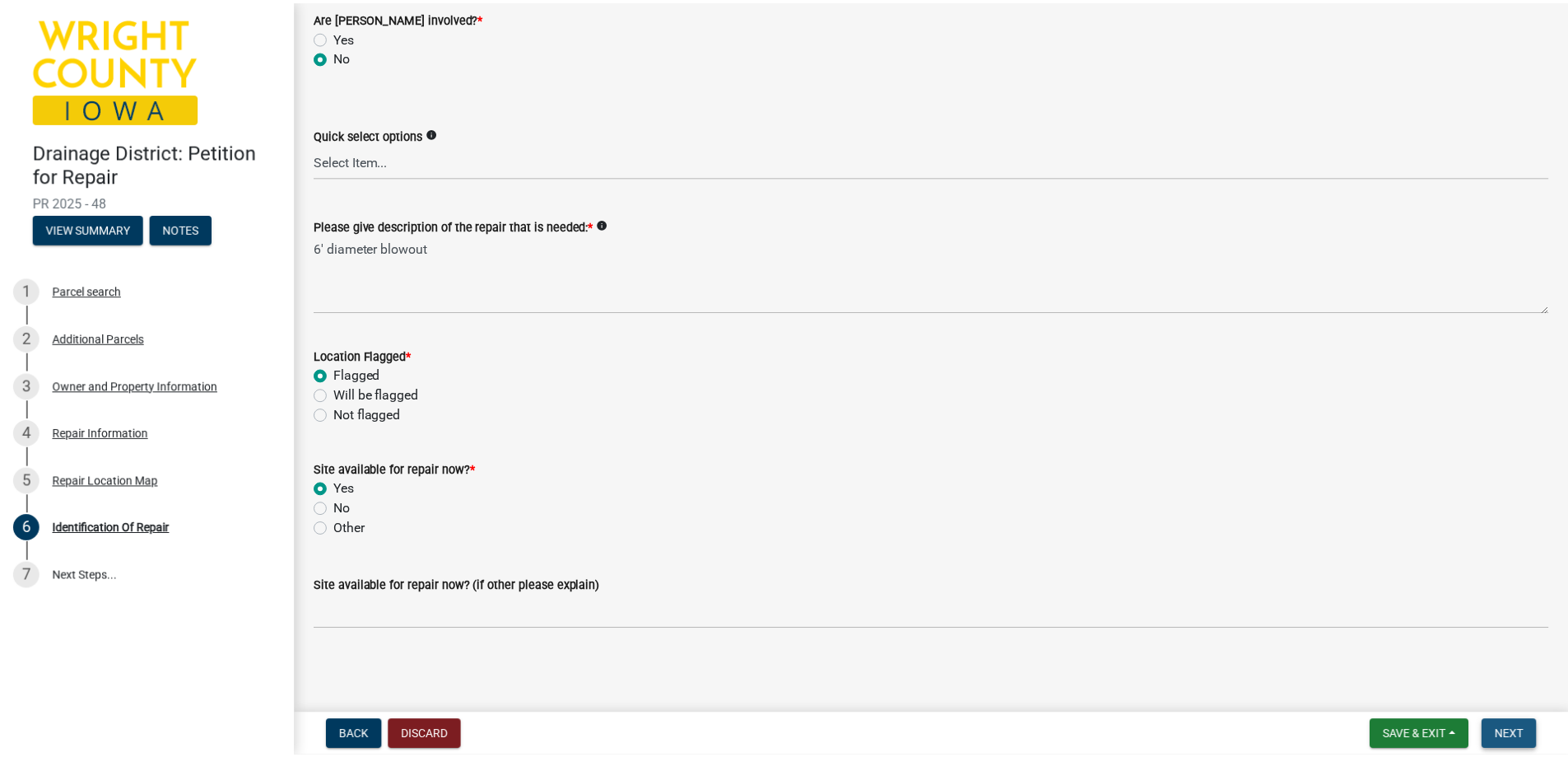
scroll to position [0, 0]
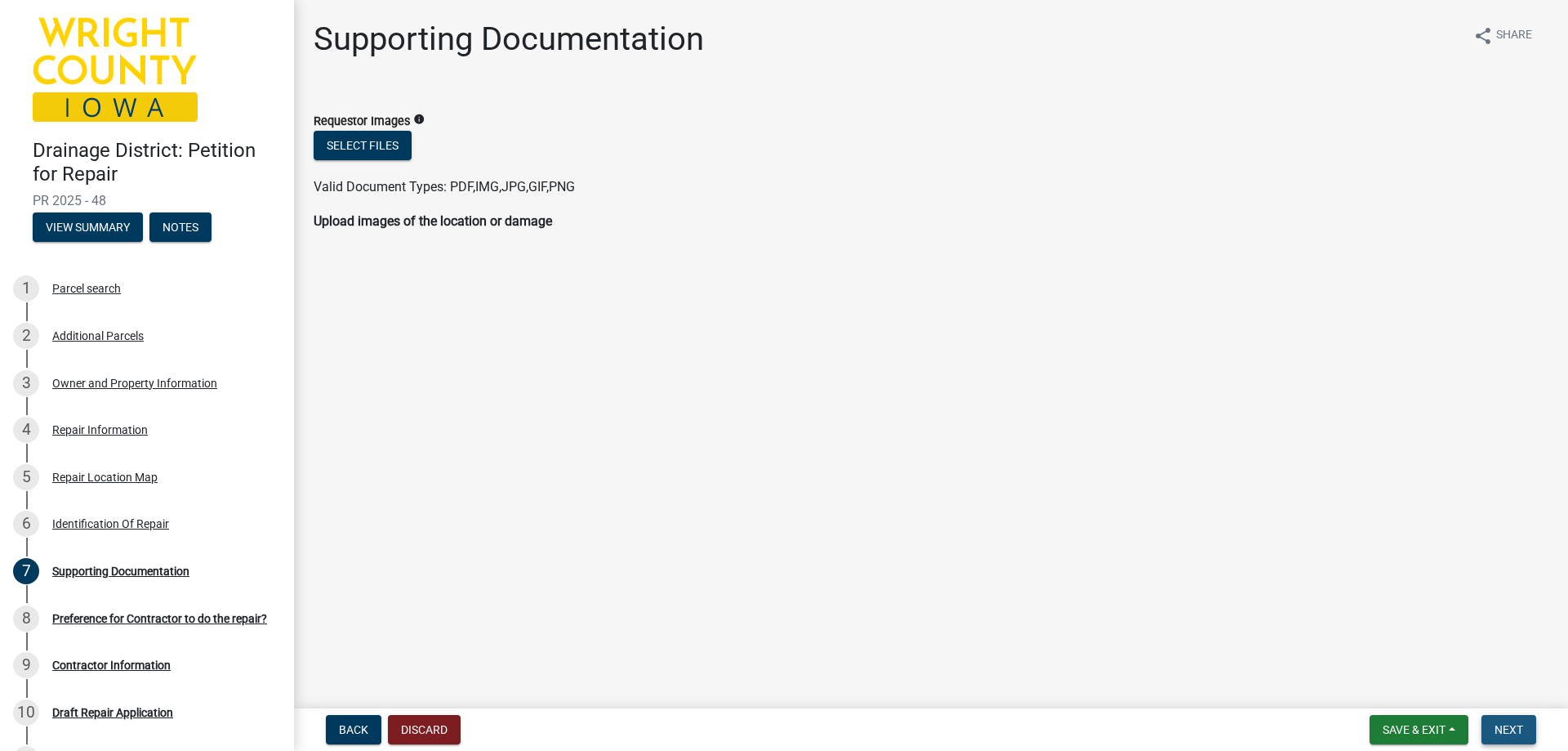
click at [1505, 720] on button "Next" at bounding box center [1508, 729] width 54 height 30
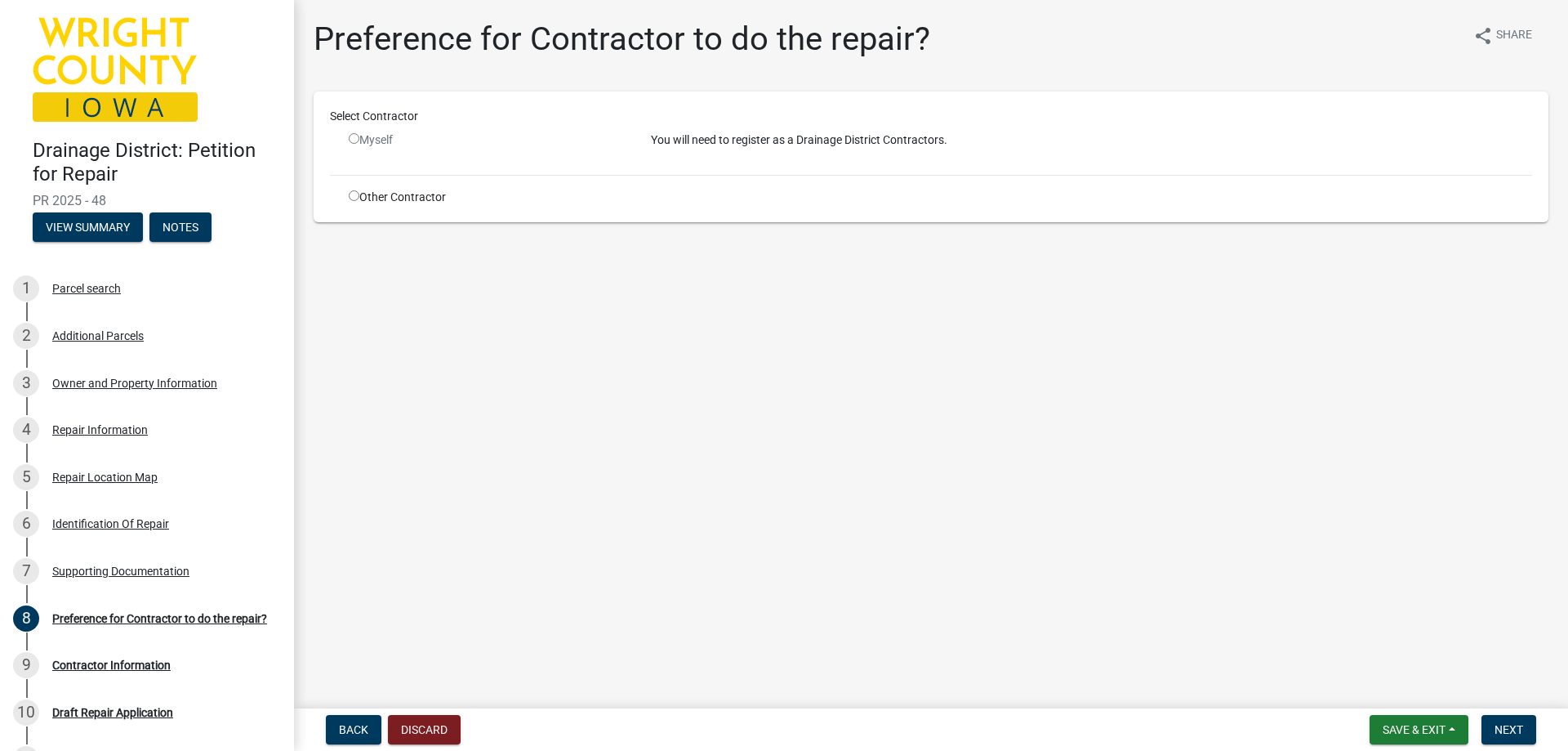
click at [353, 198] on input "radio" at bounding box center [354, 196] width 10 height 10
radio input "true"
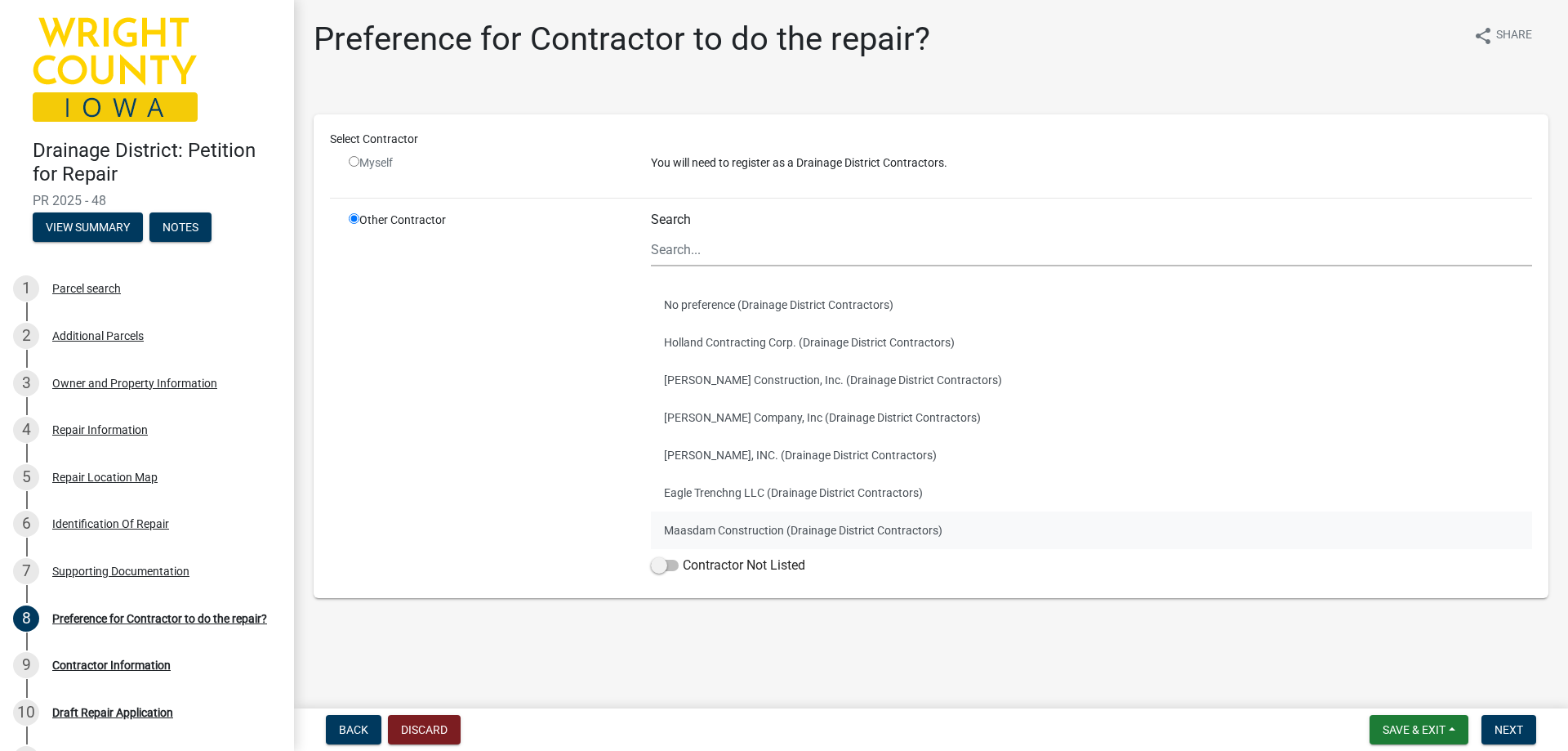
click at [713, 531] on button "Maasdam Construction (Drainage District Contractors)" at bounding box center [1091, 530] width 881 height 37
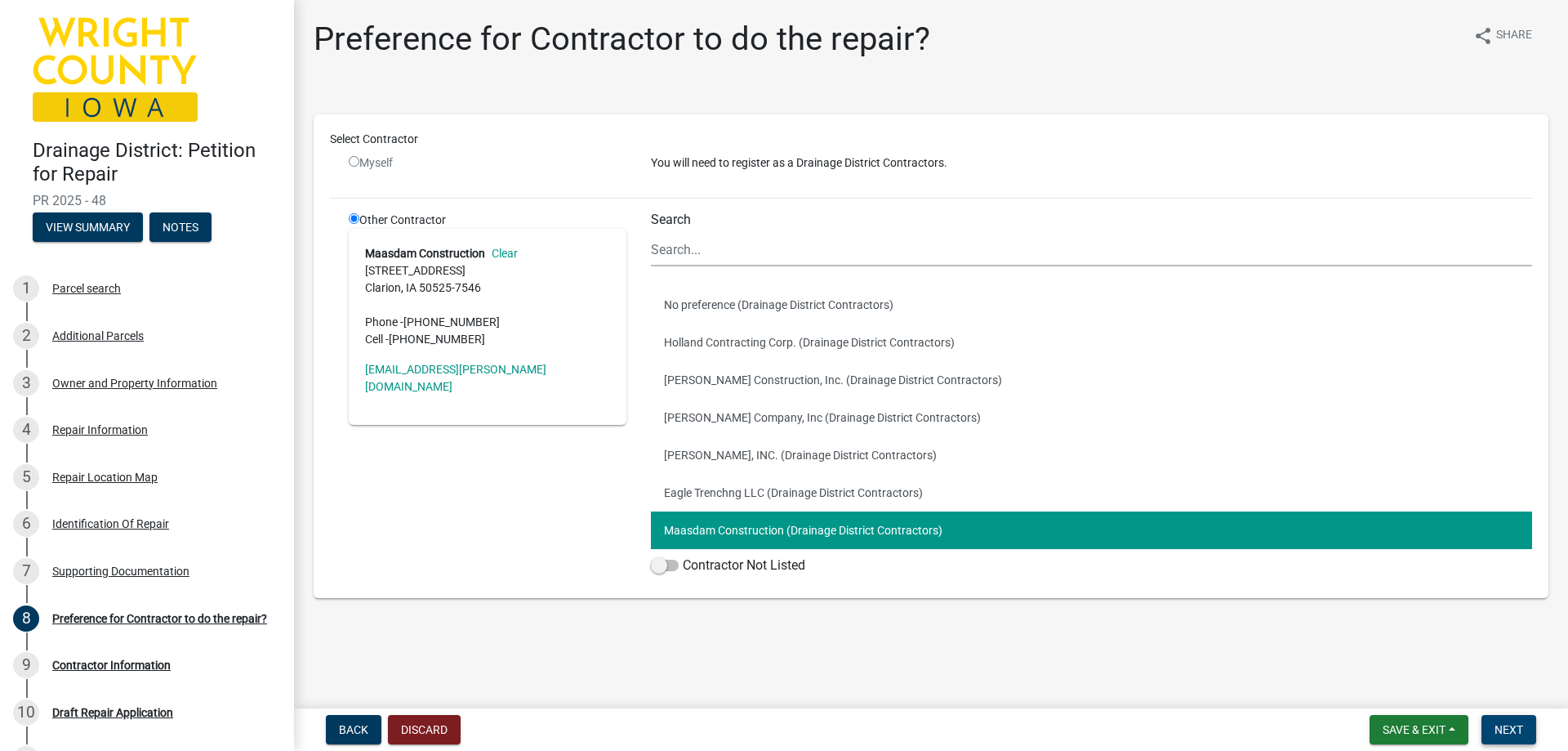
click at [1513, 732] on span "Next" at bounding box center [1509, 729] width 29 height 13
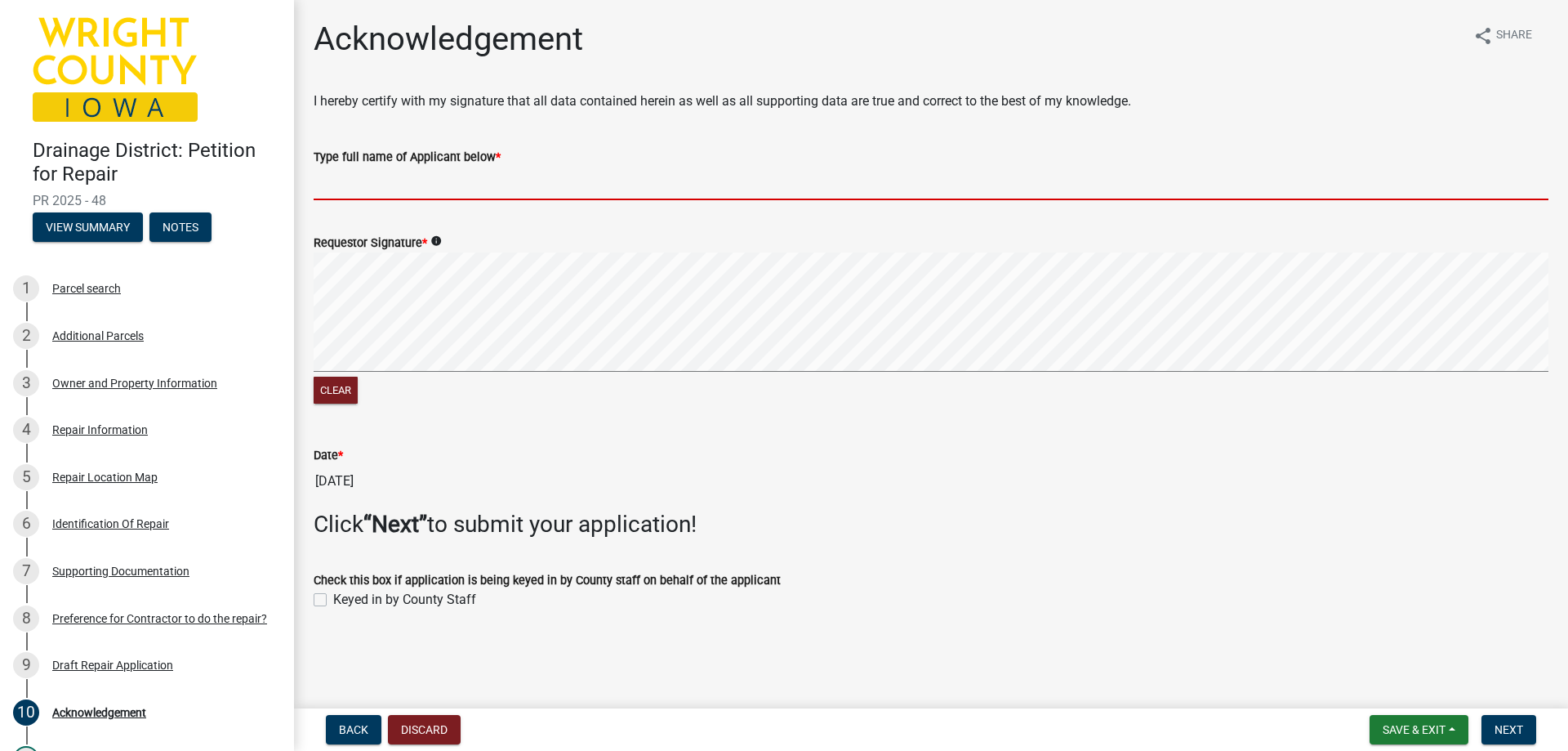
click at [396, 176] on input "Type full name of Applicant below *" at bounding box center [931, 183] width 1235 height 33
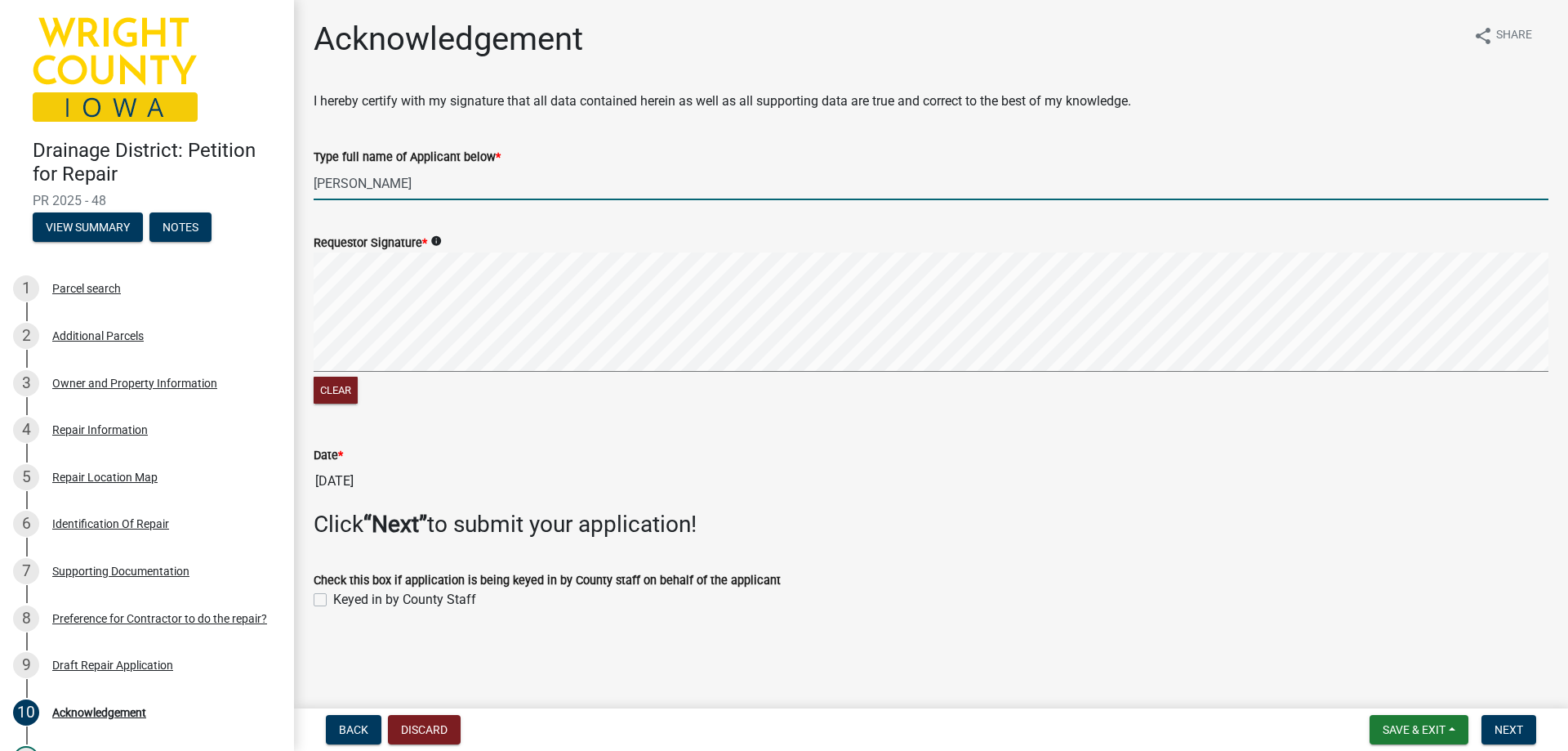
type input "[PERSON_NAME]"
click at [333, 598] on label "Keyed in by County Staff" at bounding box center [405, 599] width 143 height 20
click at [333, 598] on input "Keyed in by County Staff" at bounding box center [338, 595] width 10 height 10
checkbox input "true"
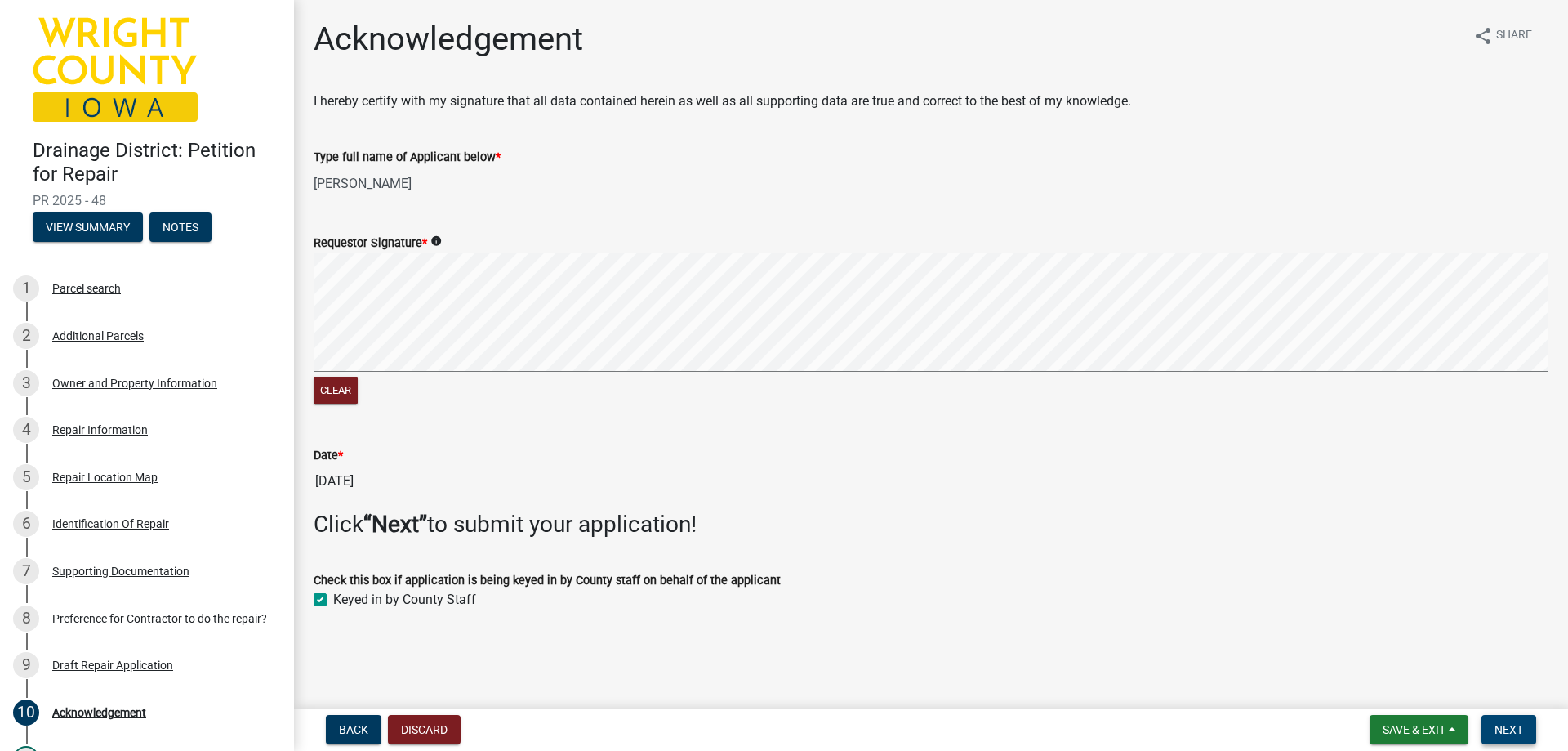
click at [1516, 729] on span "Next" at bounding box center [1509, 729] width 29 height 13
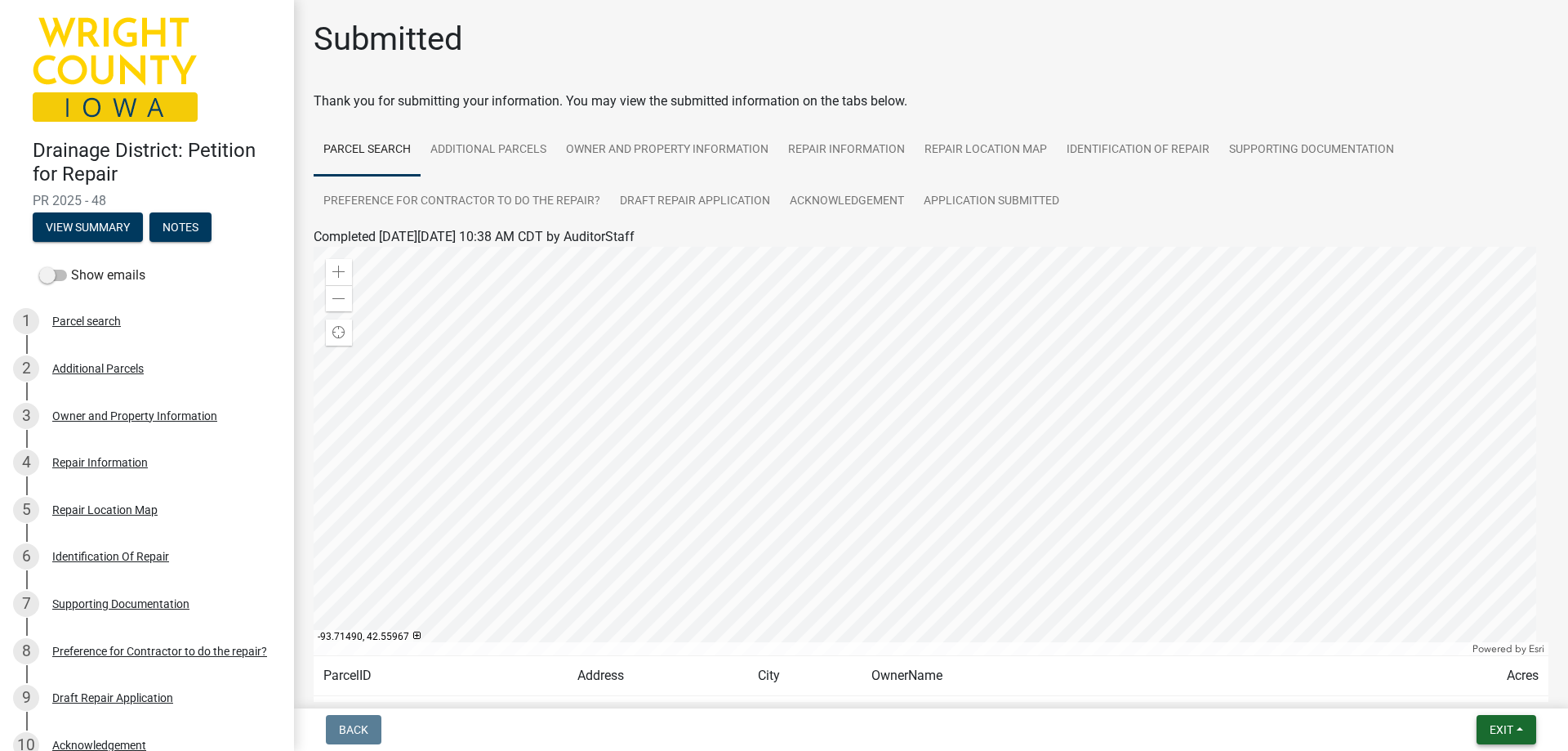
click at [1498, 736] on span "Exit" at bounding box center [1502, 729] width 24 height 13
click at [1477, 690] on button "Save & Exit" at bounding box center [1471, 687] width 131 height 39
